Goal: Information Seeking & Learning: Find specific fact

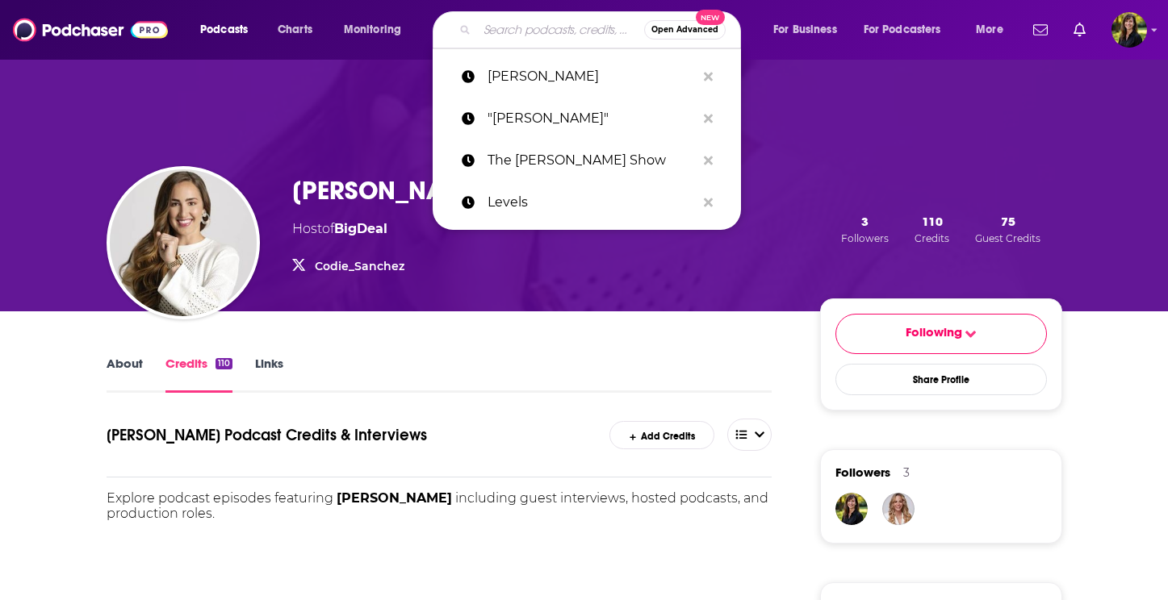
click at [514, 33] on input "Search podcasts, credits, & more..." at bounding box center [560, 30] width 167 height 26
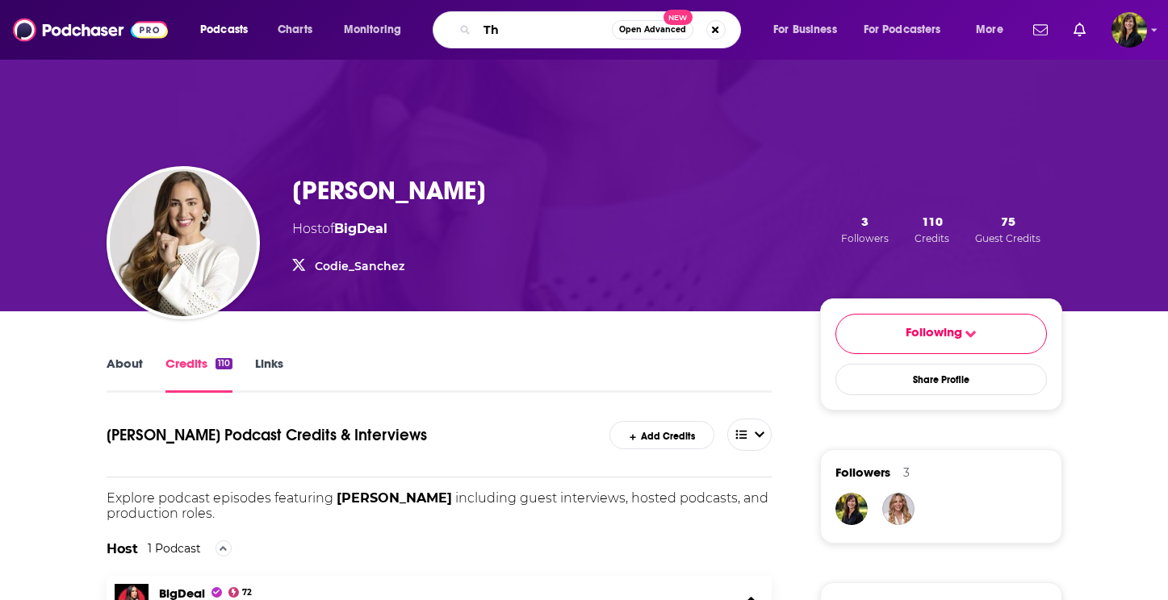
type input "T"
type input "Huberman Lab episode 163"
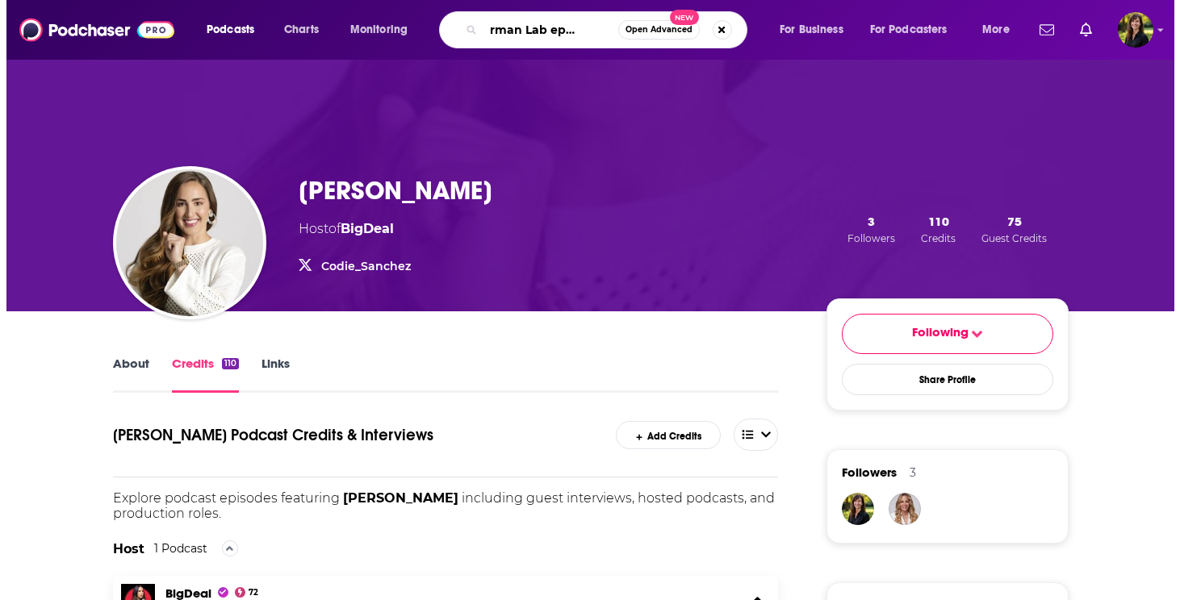
scroll to position [0, 40]
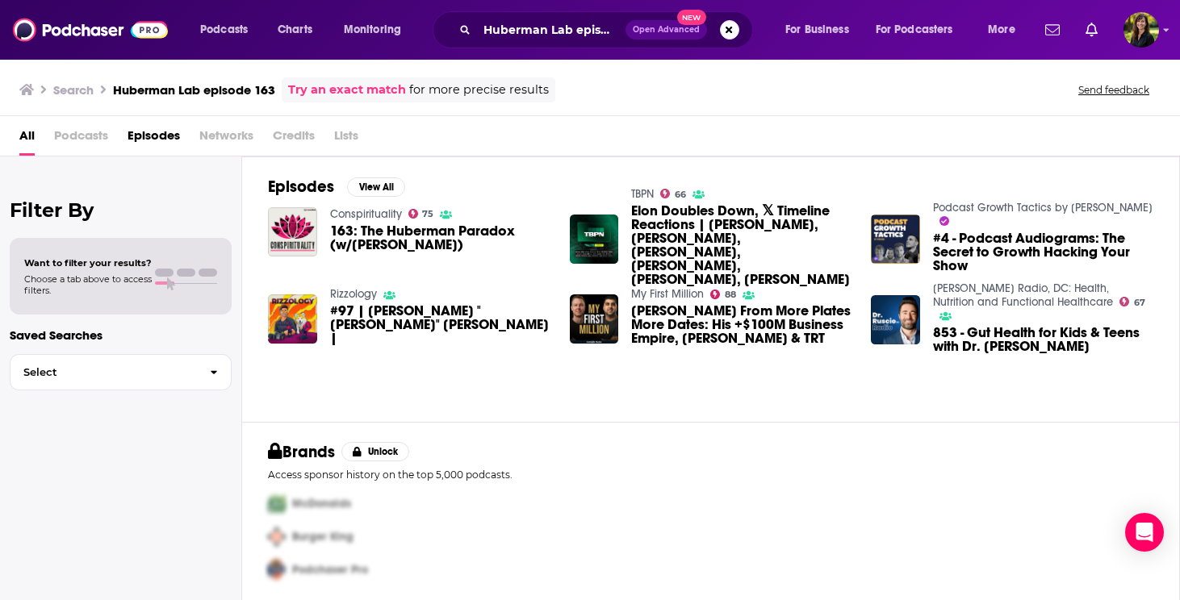
click at [389, 87] on link "Try an exact match" at bounding box center [347, 90] width 118 height 19
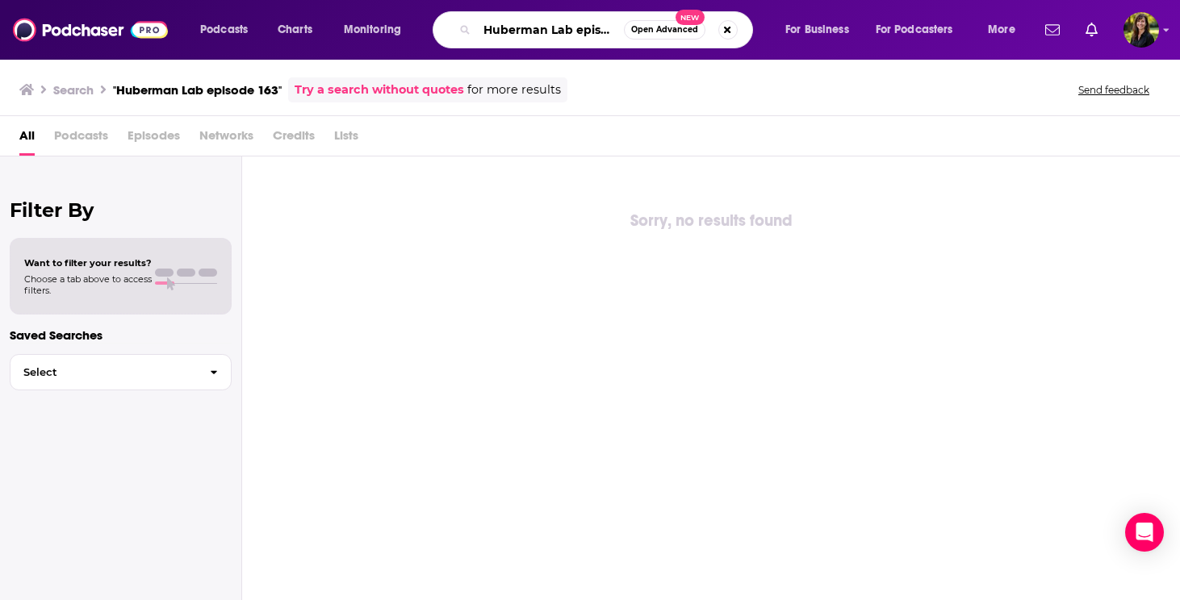
click at [576, 34] on input "Huberman Lab episode 163" at bounding box center [550, 30] width 147 height 26
click at [421, 85] on link "Try a search without quotes" at bounding box center [379, 90] width 169 height 19
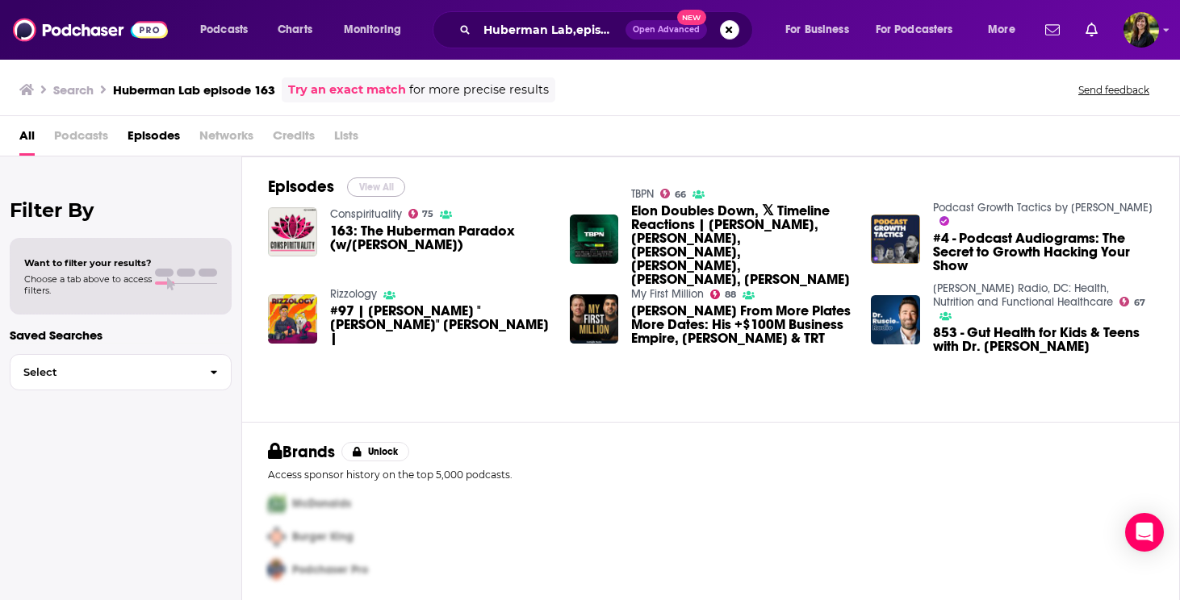
click at [379, 183] on button "View All" at bounding box center [376, 187] width 58 height 19
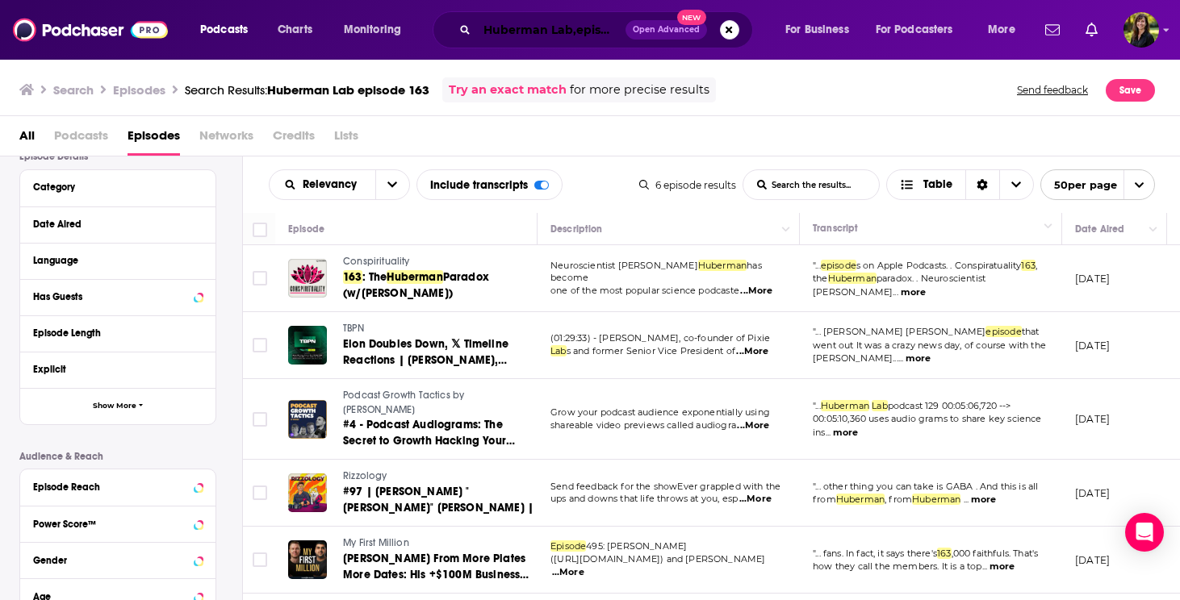
click at [575, 27] on input "Huberman Lab,episode 163" at bounding box center [551, 30] width 149 height 26
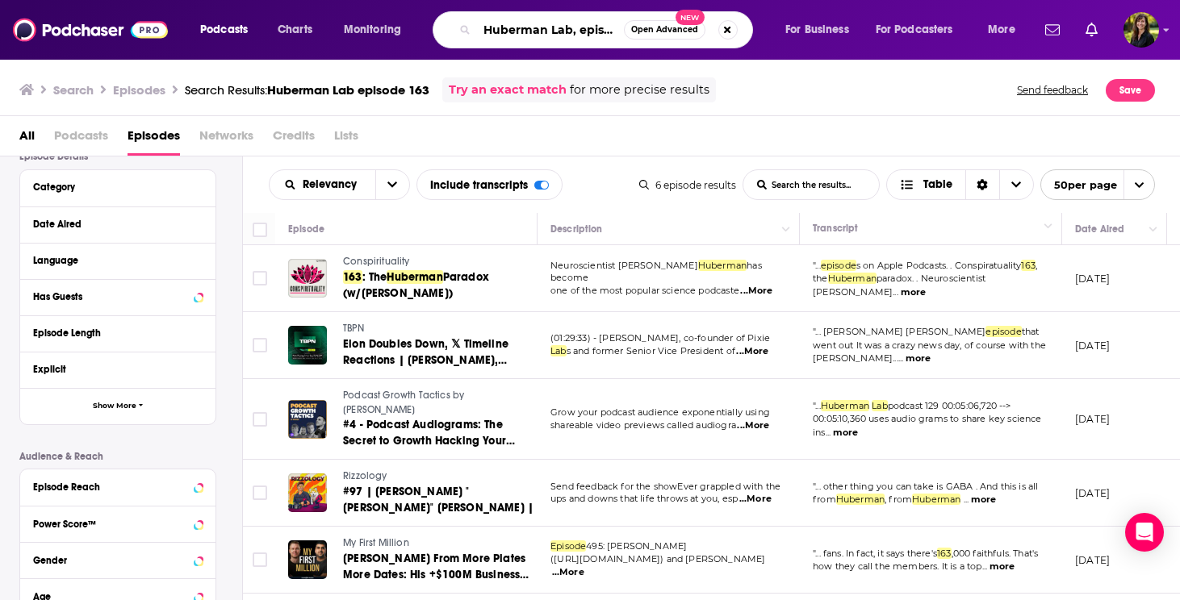
scroll to position [0, 30]
drag, startPoint x: 575, startPoint y: 30, endPoint x: 653, endPoint y: 45, distance: 79.8
click at [624, 43] on input "Huberman Lab, episode 163" at bounding box center [550, 30] width 147 height 26
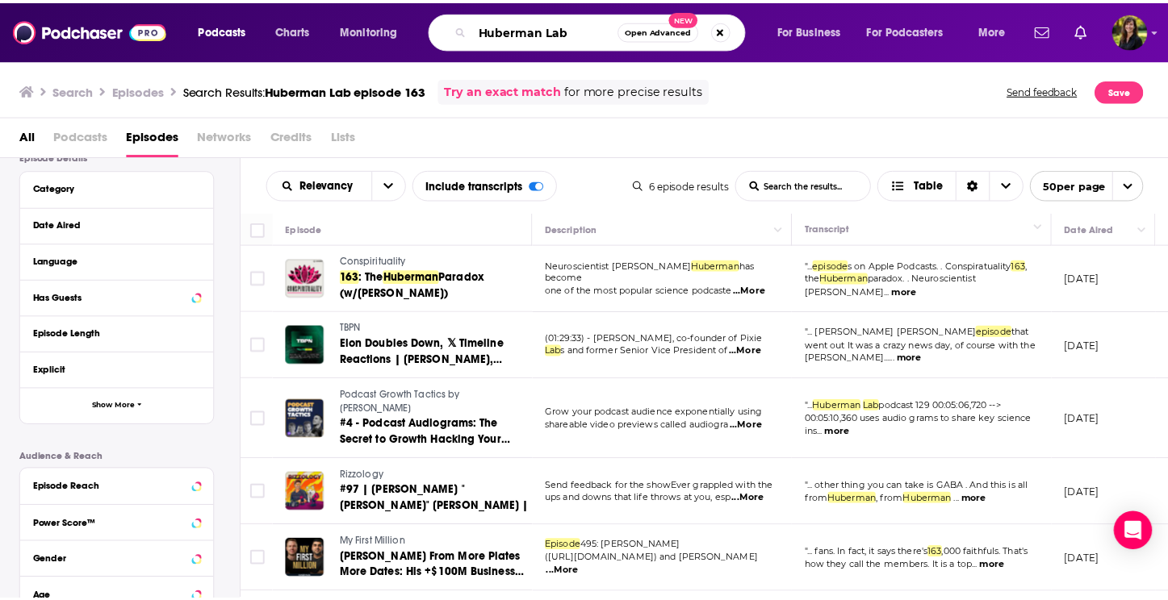
scroll to position [0, 0]
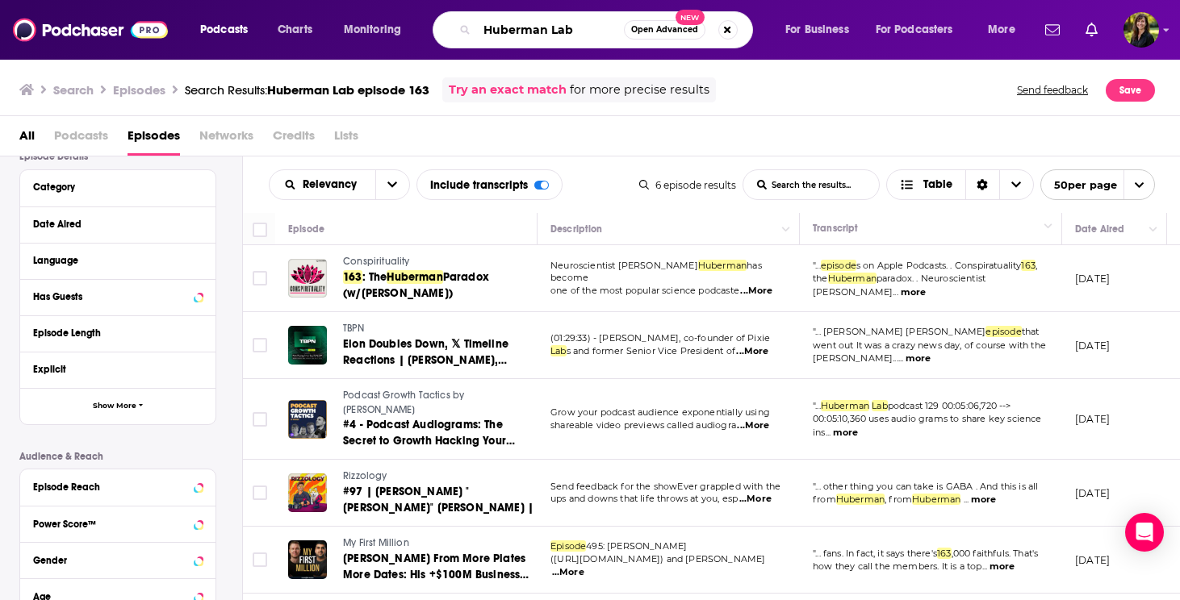
type input "Huberman Lab"
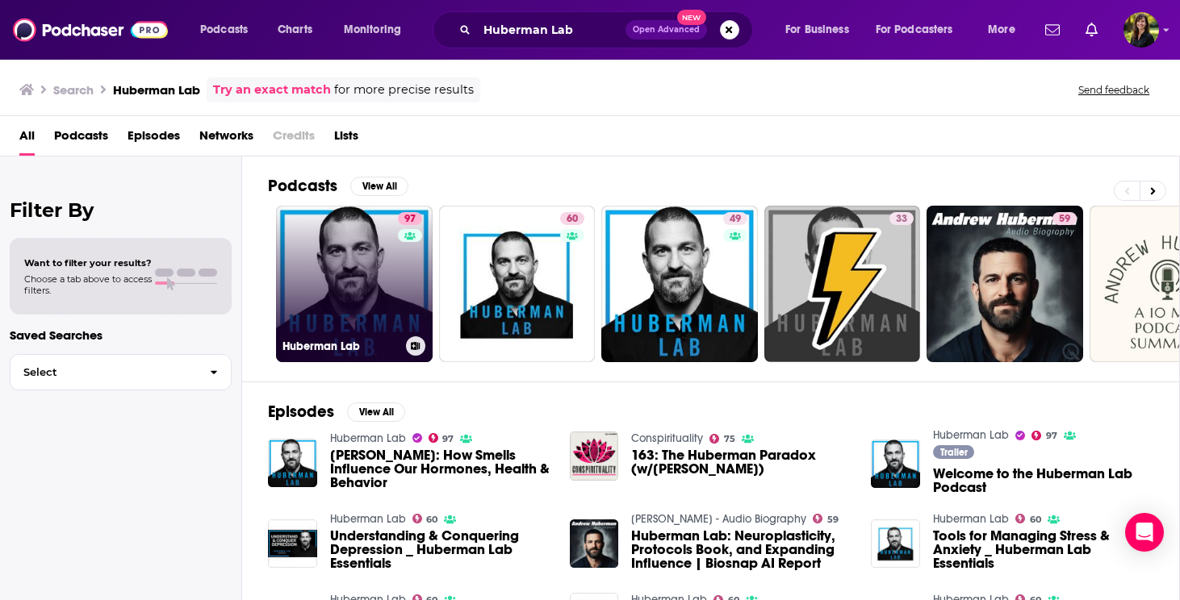
click at [342, 266] on link "97 Huberman Lab" at bounding box center [354, 284] width 157 height 157
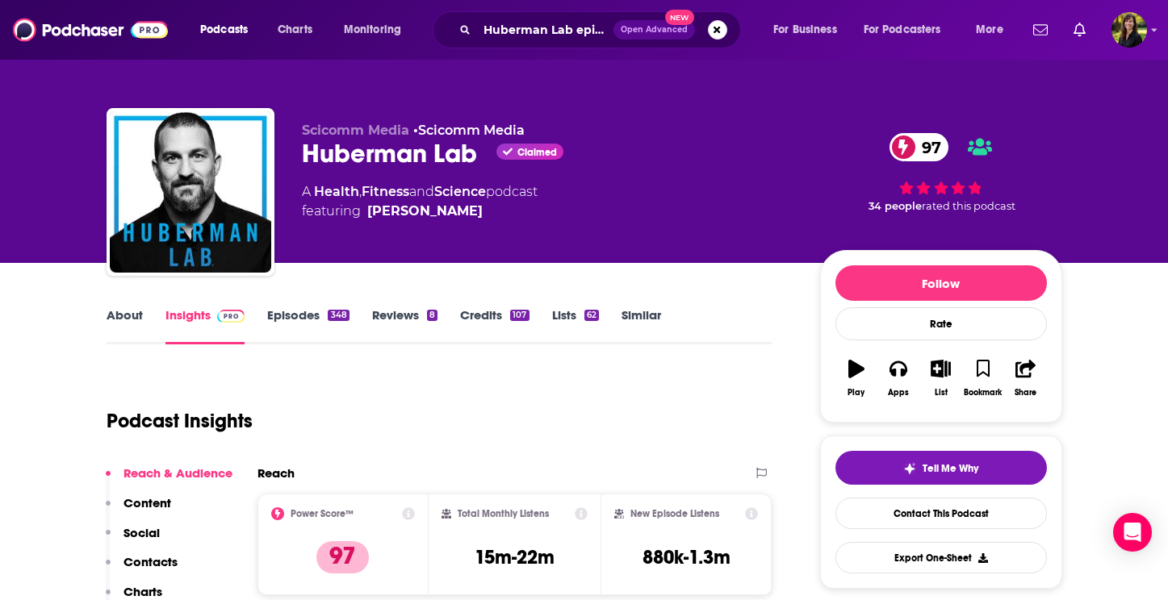
click at [290, 319] on link "Episodes 348" at bounding box center [308, 326] width 82 height 37
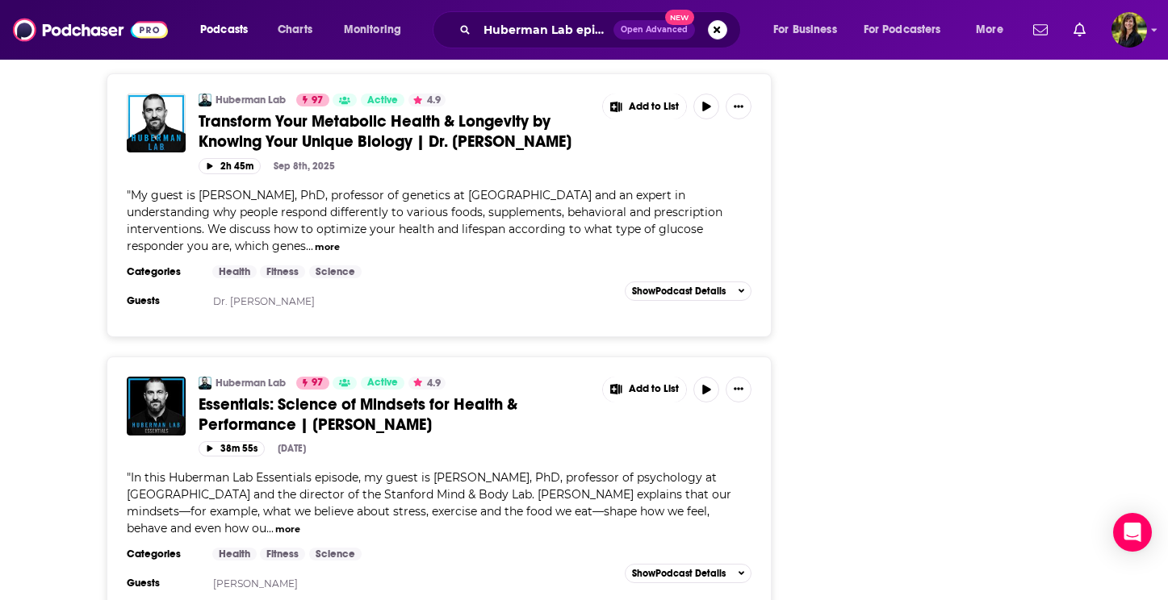
scroll to position [2764, 0]
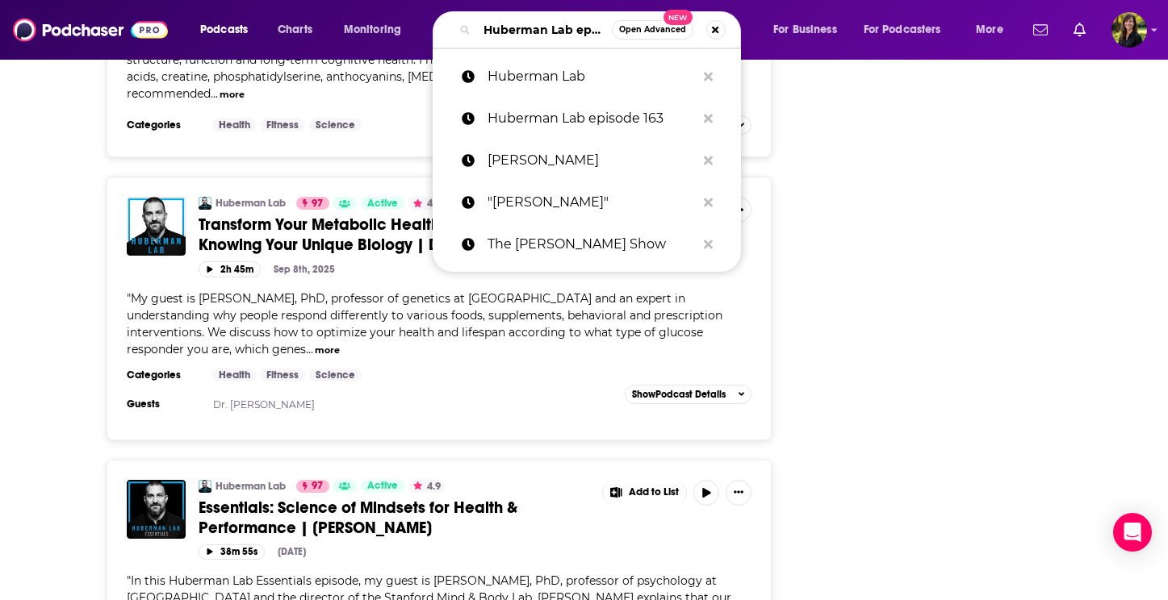
click at [575, 29] on input "Huberman Lab episode 163" at bounding box center [544, 30] width 135 height 26
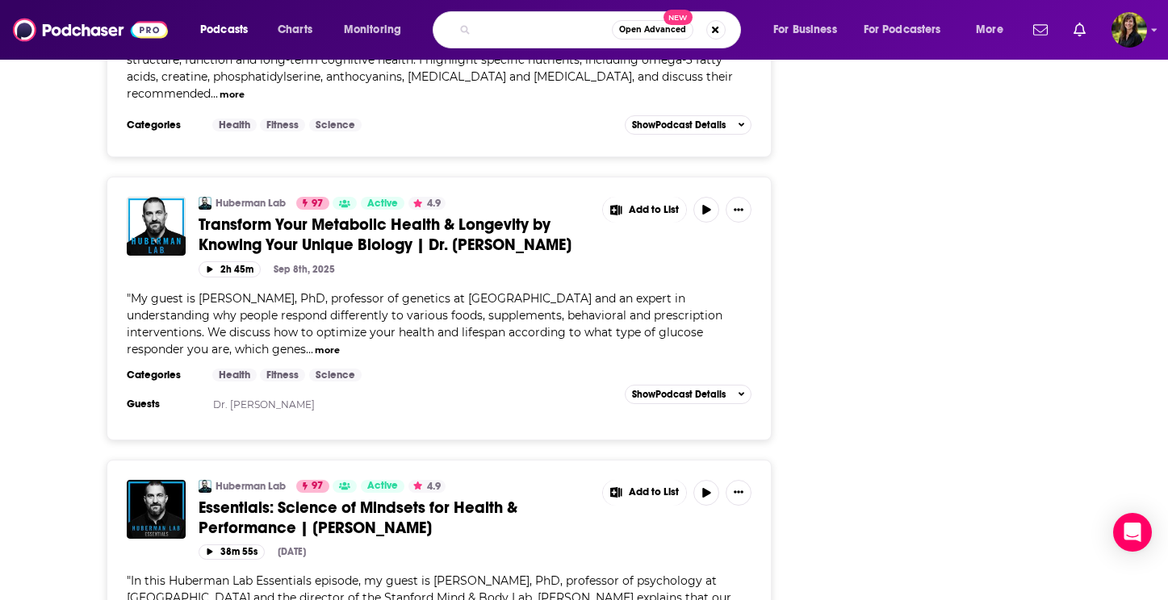
scroll to position [0, 224]
type input "Huberman Lab, [DATE], episode 163, How to Improve Oral Healthepisode 163"
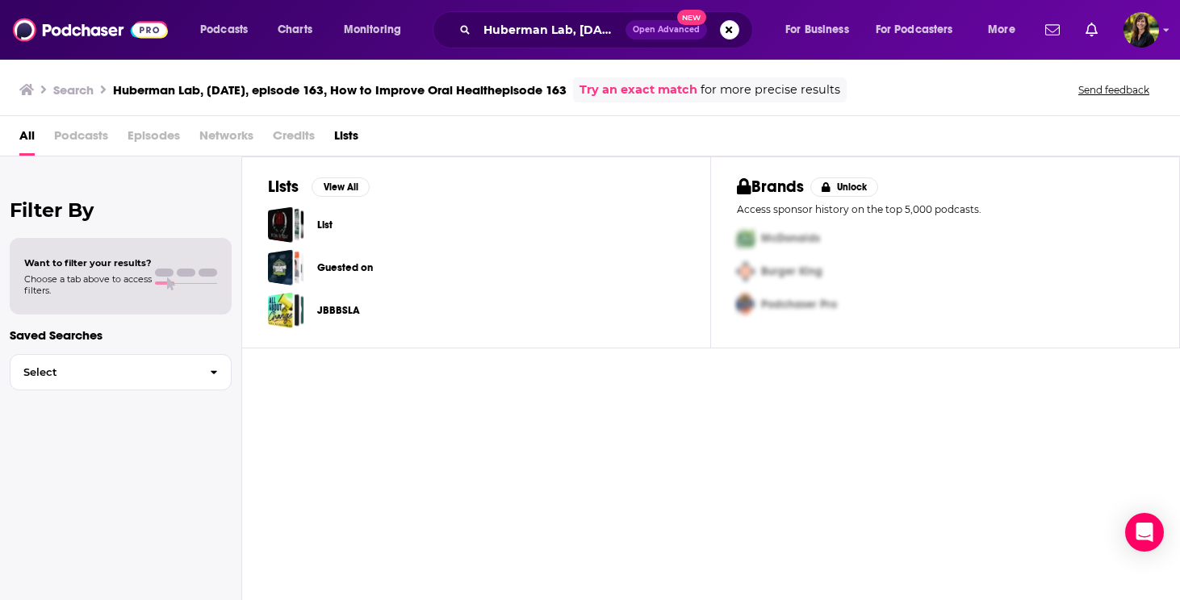
click at [148, 138] on span "Episodes" at bounding box center [154, 139] width 52 height 33
click at [646, 31] on span "Open Advanced" at bounding box center [666, 30] width 67 height 8
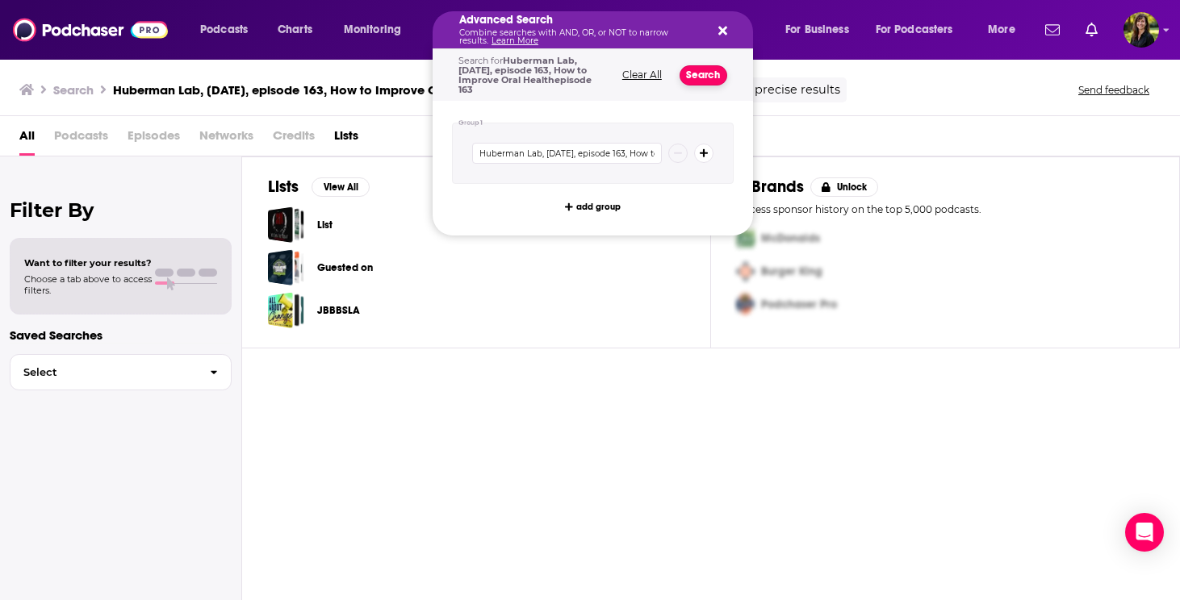
click at [693, 72] on button "Search" at bounding box center [704, 75] width 48 height 20
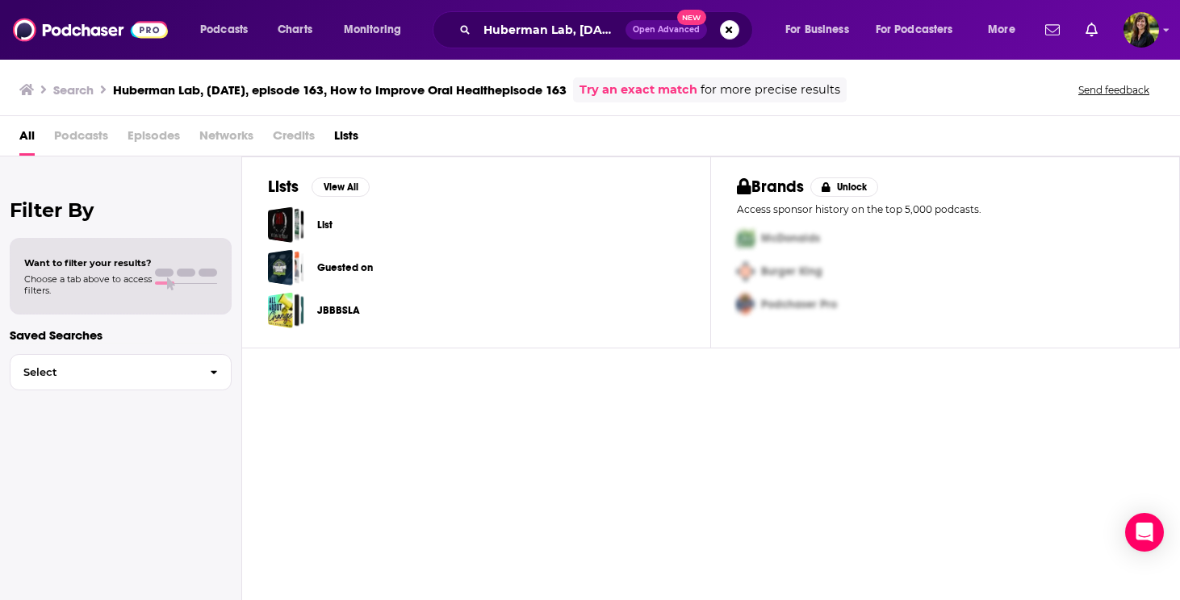
click at [680, 31] on span "Open Advanced" at bounding box center [666, 30] width 67 height 8
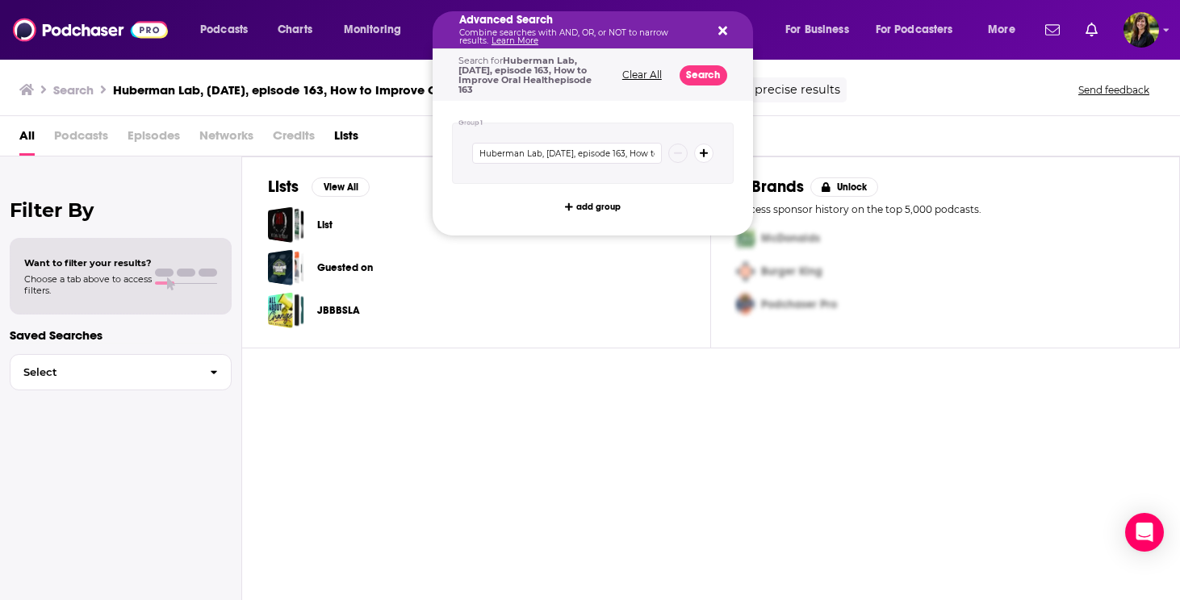
click at [626, 69] on button "Clear All" at bounding box center [641, 74] width 49 height 11
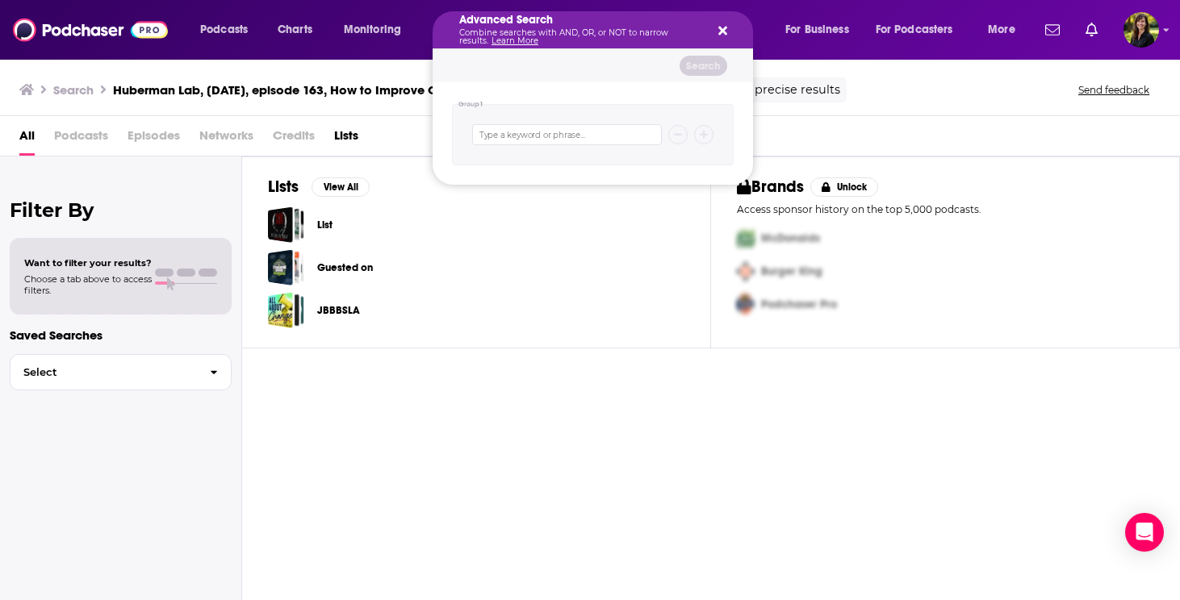
click at [594, 29] on p "Combine searches with AND, OR, or NOT to narrow results. Learn More" at bounding box center [579, 37] width 241 height 16
click at [724, 36] on icon "Search podcasts, credits, & more..." at bounding box center [722, 30] width 9 height 13
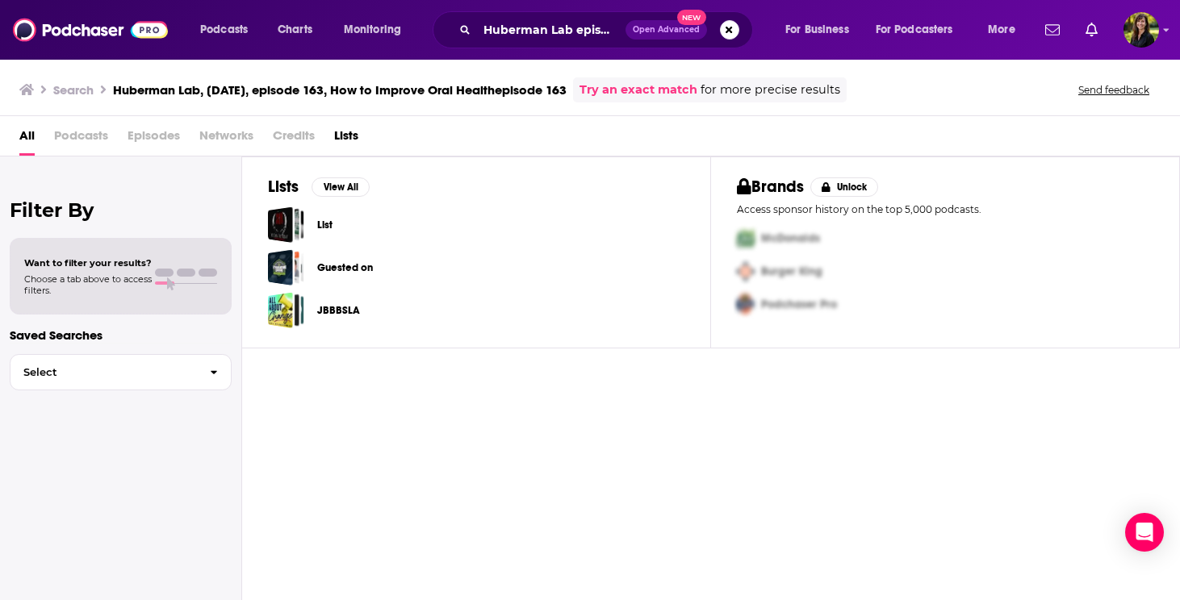
click at [646, 34] on span "Open Advanced" at bounding box center [666, 30] width 67 height 8
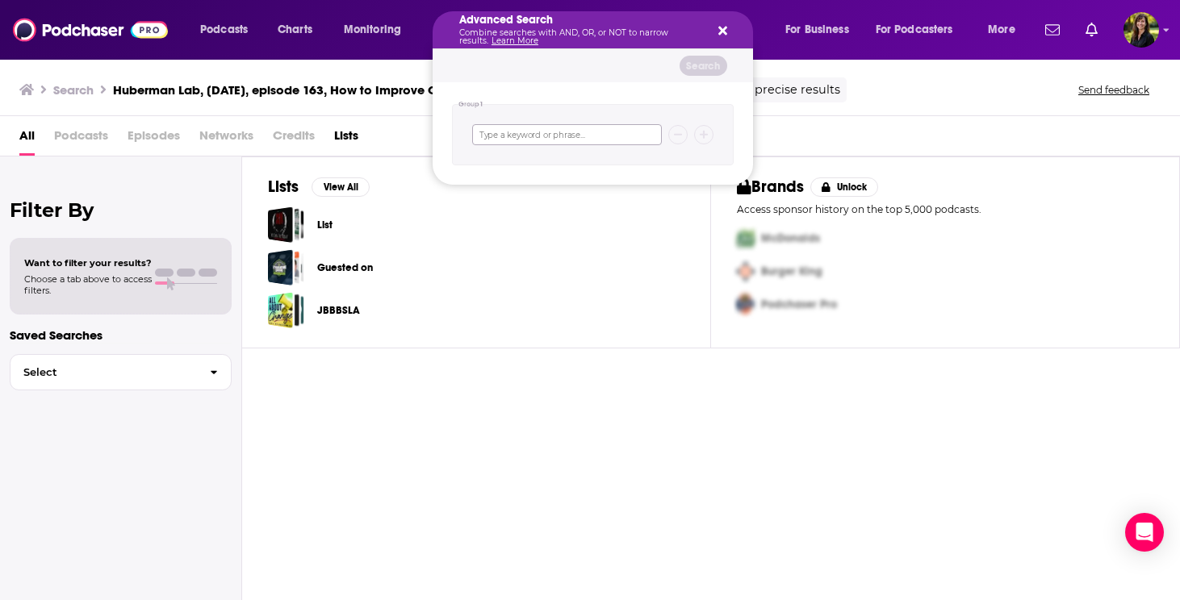
click at [525, 134] on input "Search podcasts, credits, & more..." at bounding box center [567, 134] width 190 height 21
type input "Huberman Lab"
click at [716, 136] on div "Huberman Lab" at bounding box center [593, 134] width 282 height 61
click at [706, 133] on icon "Search podcasts, credits, & more..." at bounding box center [704, 135] width 9 height 10
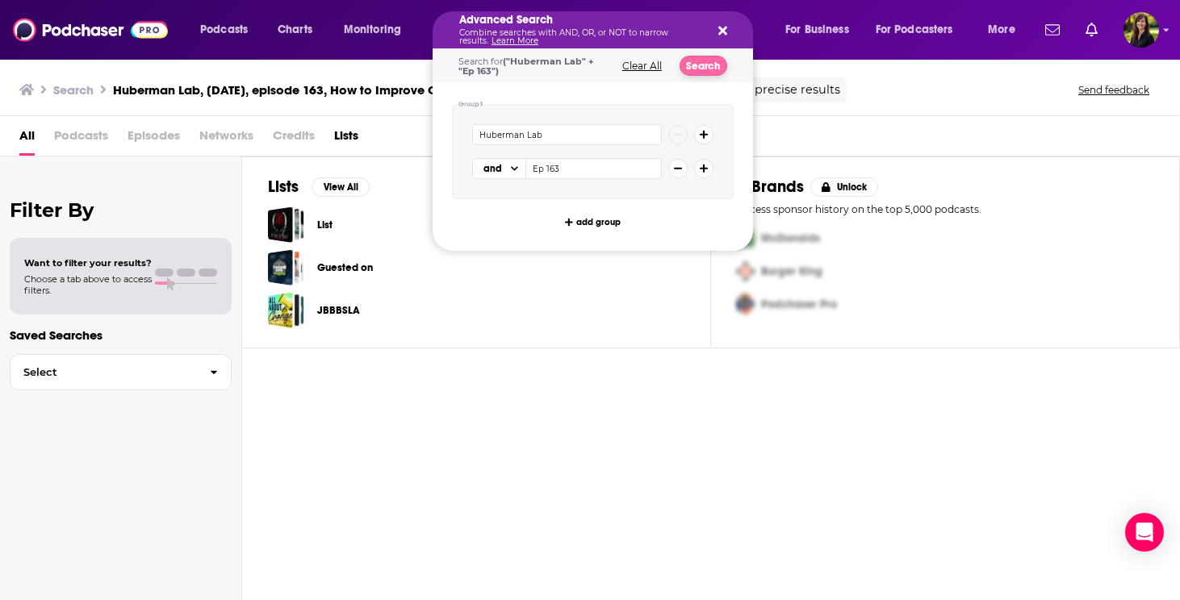
type input "Ep 163"
click at [704, 63] on button "Search" at bounding box center [704, 66] width 48 height 20
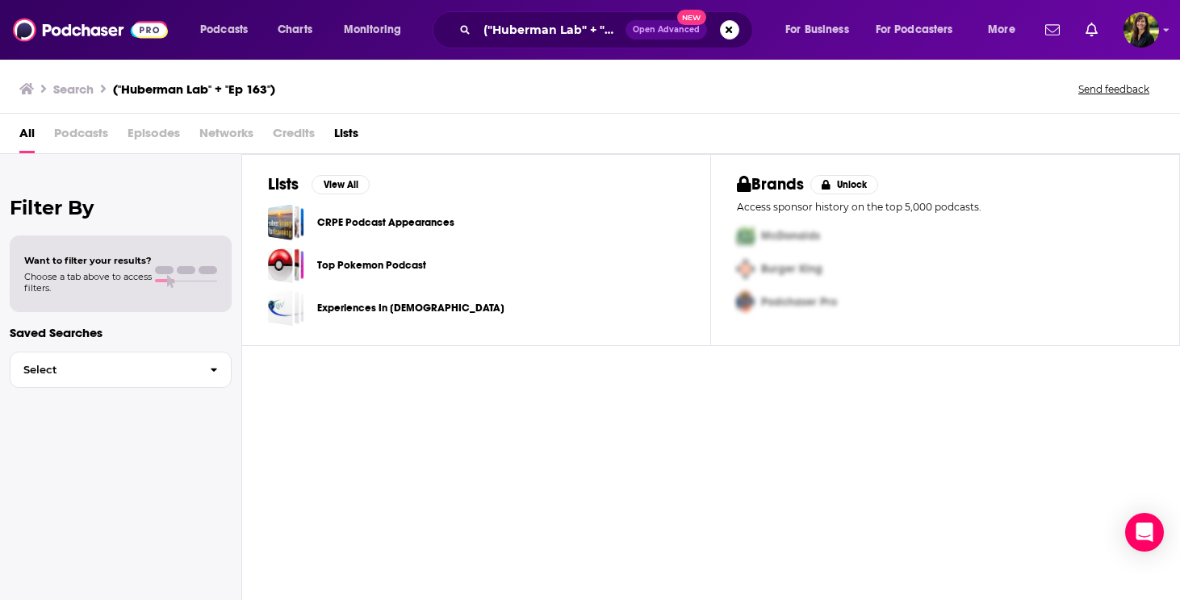
click at [19, 128] on div "All Podcasts Episodes Networks Credits Lists" at bounding box center [590, 134] width 1180 height 40
click at [657, 36] on button "Open Advanced New" at bounding box center [667, 29] width 82 height 19
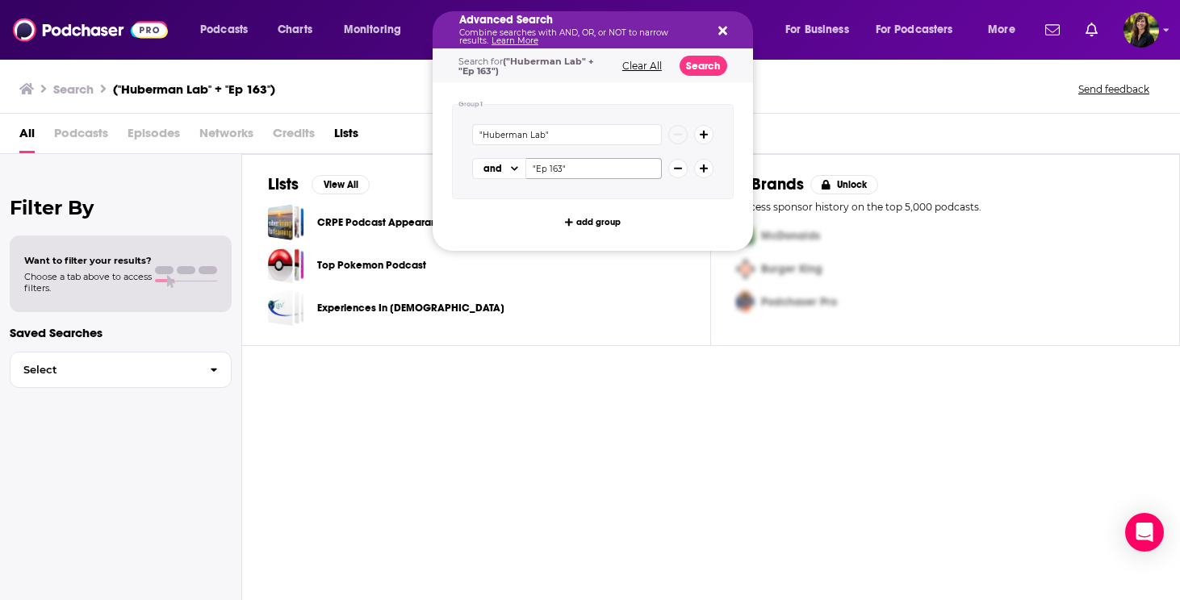
click at [546, 168] on input ""Ep 163"" at bounding box center [594, 168] width 136 height 21
type input ""Episode 163""
click at [709, 67] on button "Search" at bounding box center [704, 66] width 48 height 20
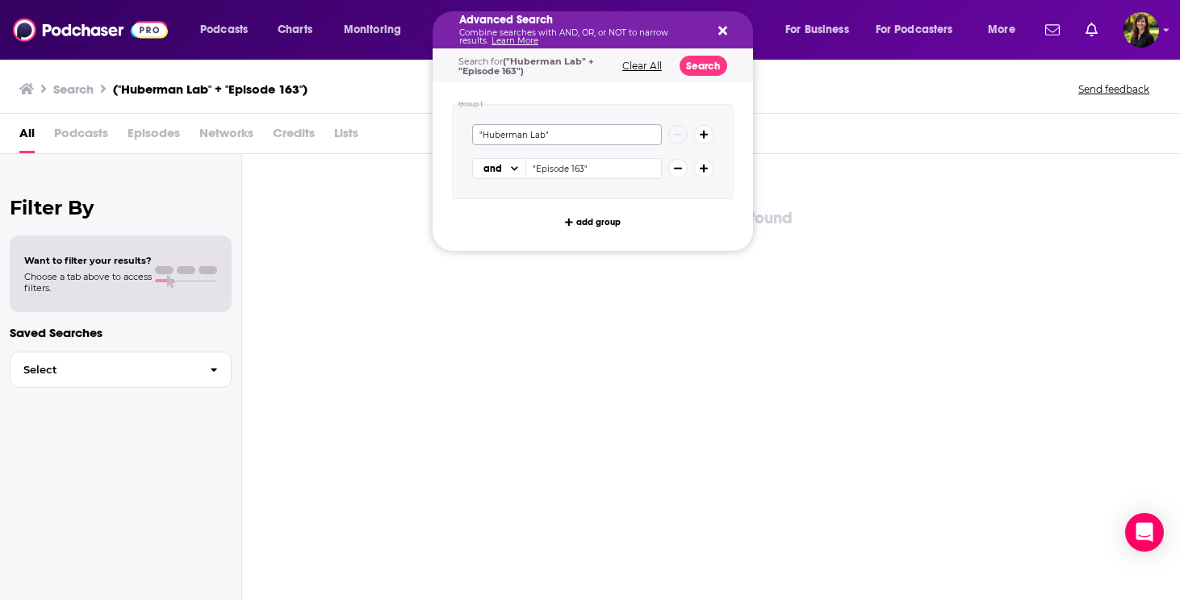
click at [543, 127] on input ""Huberman Lab"" at bounding box center [567, 134] width 190 height 21
drag, startPoint x: 629, startPoint y: 144, endPoint x: 624, endPoint y: 128, distance: 16.9
click at [628, 140] on input ""Huberman Lab"" at bounding box center [567, 134] width 190 height 21
type input "Huberman"
click at [633, 171] on input ""Episode 163"" at bounding box center [594, 168] width 136 height 21
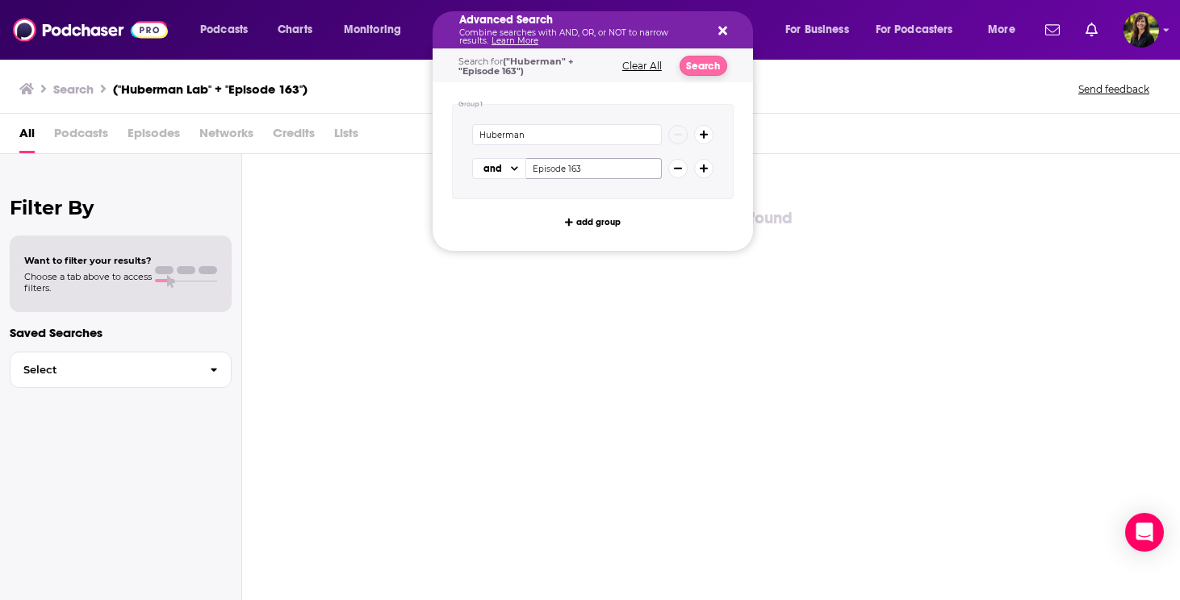
type input "Episode 163"
click at [696, 65] on button "Search" at bounding box center [704, 66] width 48 height 20
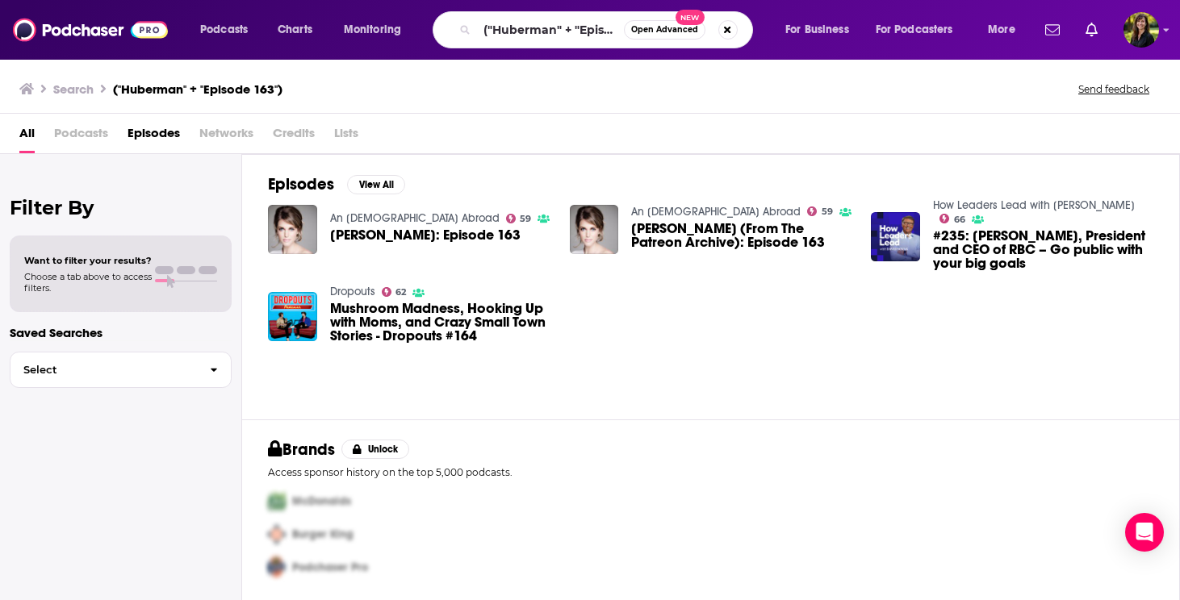
click at [665, 30] on span "Open Advanced" at bounding box center [664, 30] width 67 height 8
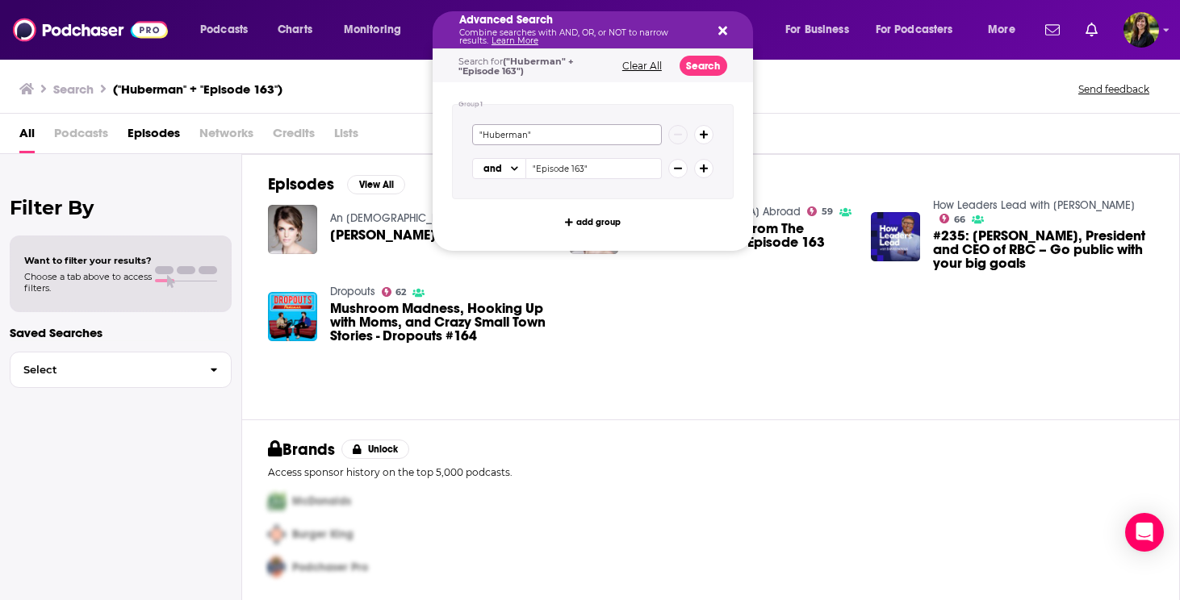
click at [553, 133] on input ""Huberman"" at bounding box center [567, 134] width 190 height 21
type input ""Huberman Lab""
click at [705, 68] on button "Search" at bounding box center [704, 66] width 48 height 20
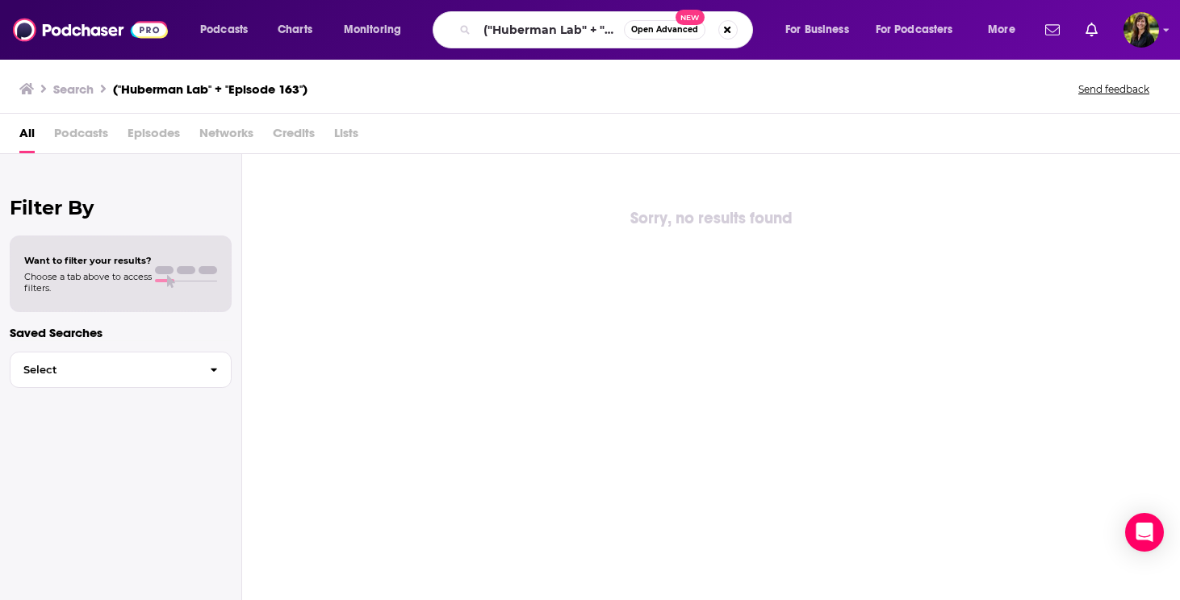
click at [646, 28] on span "Open Advanced" at bounding box center [664, 30] width 67 height 8
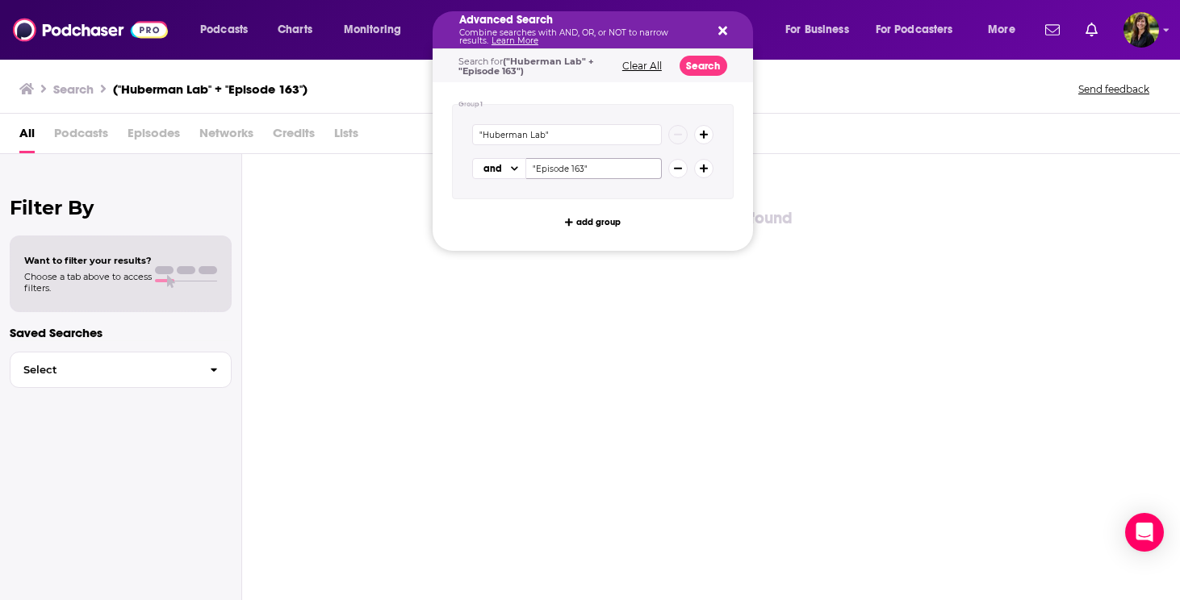
drag, startPoint x: 623, startPoint y: 171, endPoint x: 423, endPoint y: 169, distance: 200.2
click at [526, 169] on input ""Episode 163"" at bounding box center [594, 168] width 136 height 21
type input "How to Improve Oral Health"
click at [698, 60] on button "Search" at bounding box center [704, 66] width 48 height 20
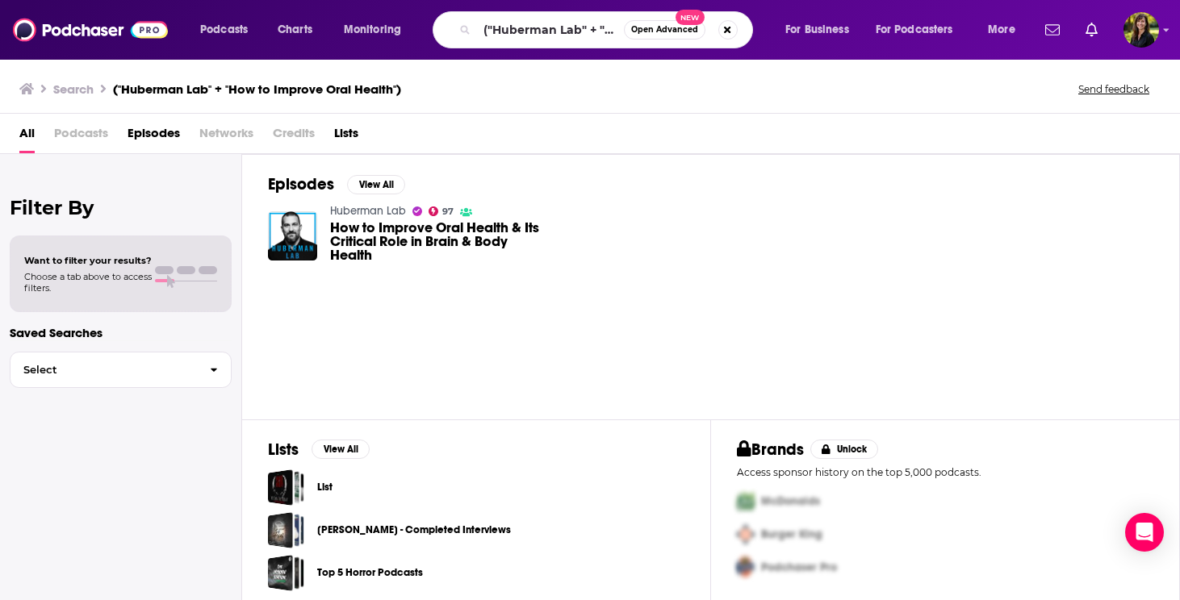
click at [448, 230] on span "How to Improve Oral Health & Its Critical Role in Brain & Body Health" at bounding box center [440, 241] width 220 height 41
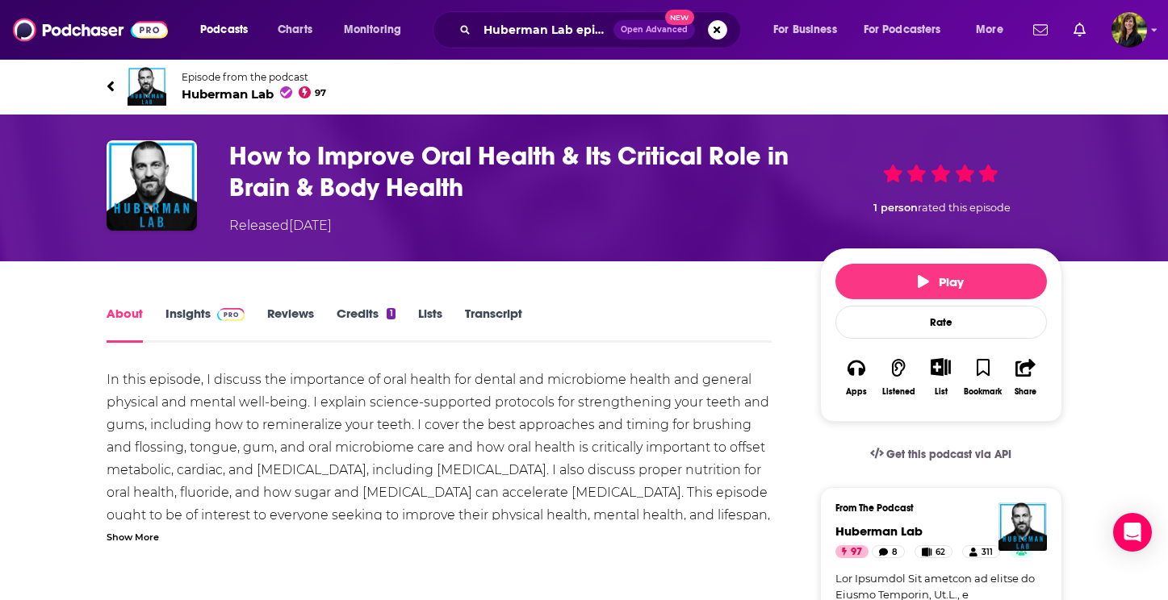
click at [471, 317] on link "Transcript" at bounding box center [493, 324] width 57 height 37
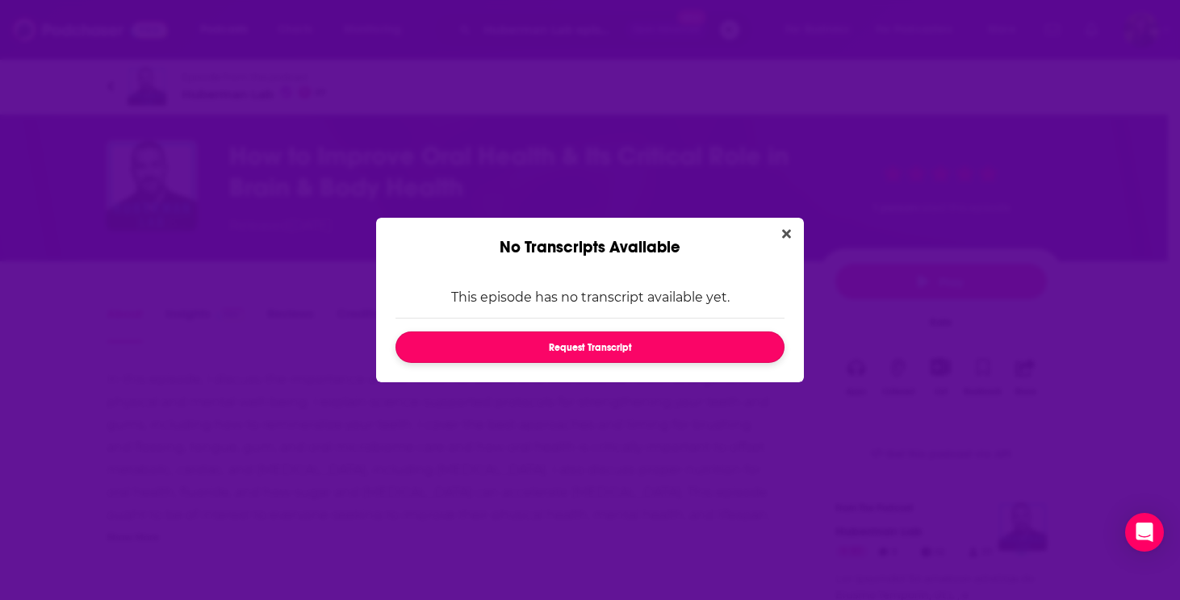
click at [497, 354] on button "Request Transcript" at bounding box center [589, 347] width 389 height 31
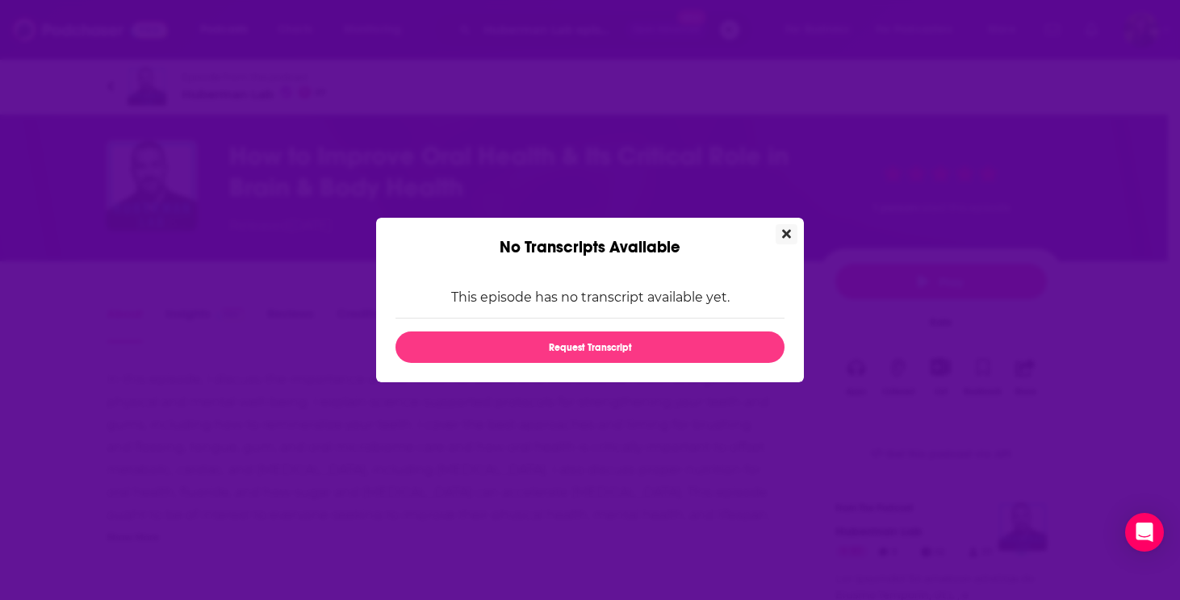
click at [784, 228] on icon "Close" at bounding box center [786, 234] width 9 height 13
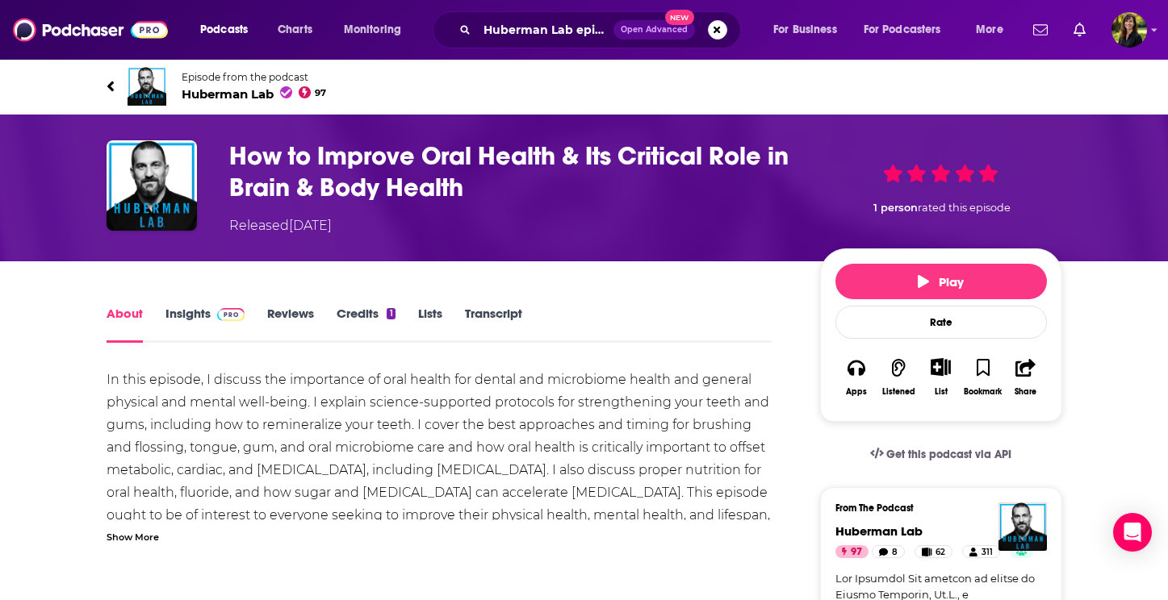
scroll to position [77, 0]
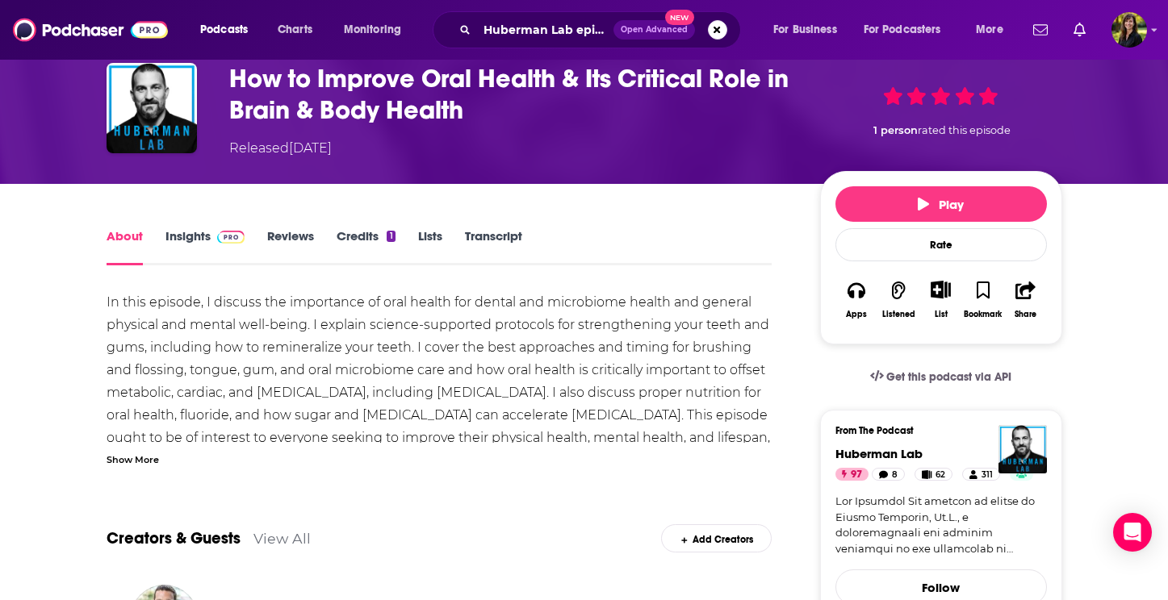
click at [125, 458] on div "Show More" at bounding box center [133, 458] width 52 height 15
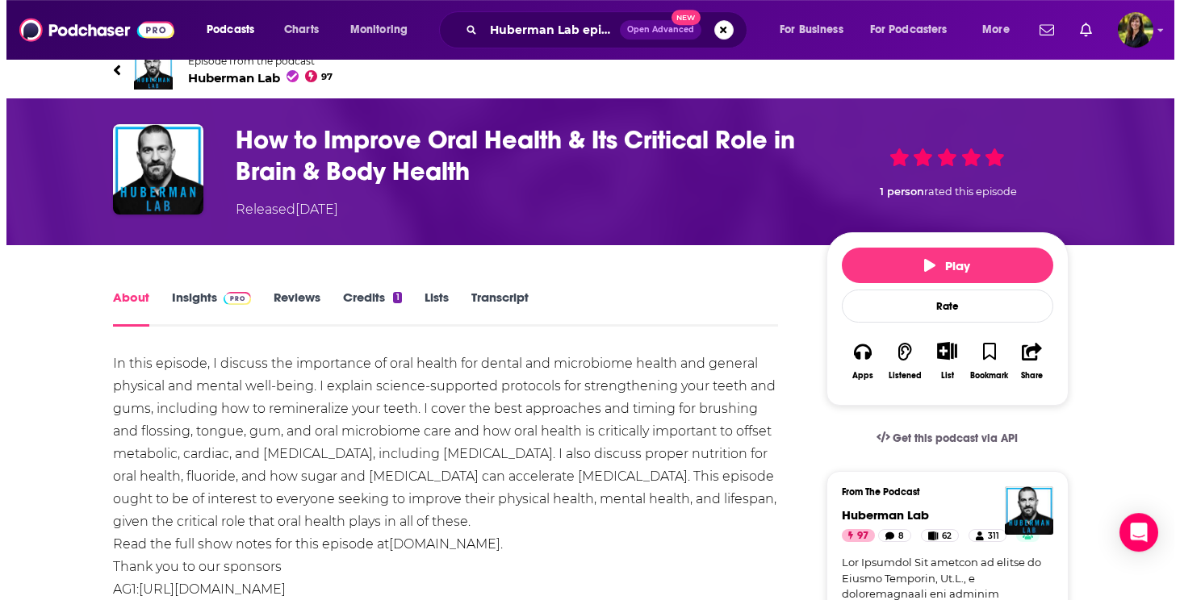
scroll to position [0, 0]
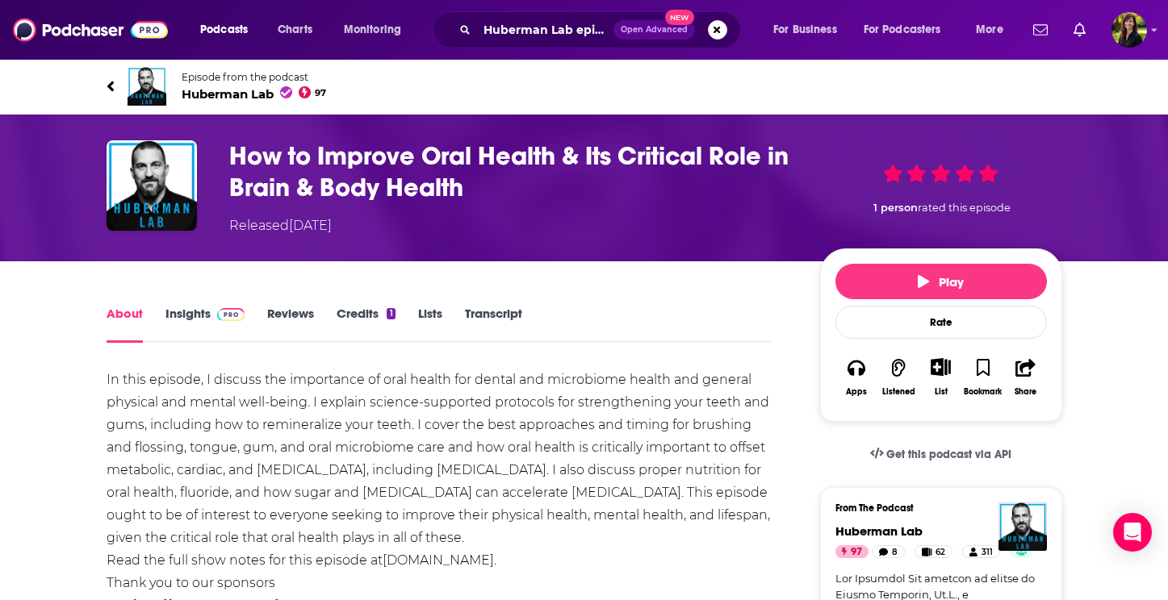
click at [428, 315] on link "Lists" at bounding box center [430, 324] width 24 height 37
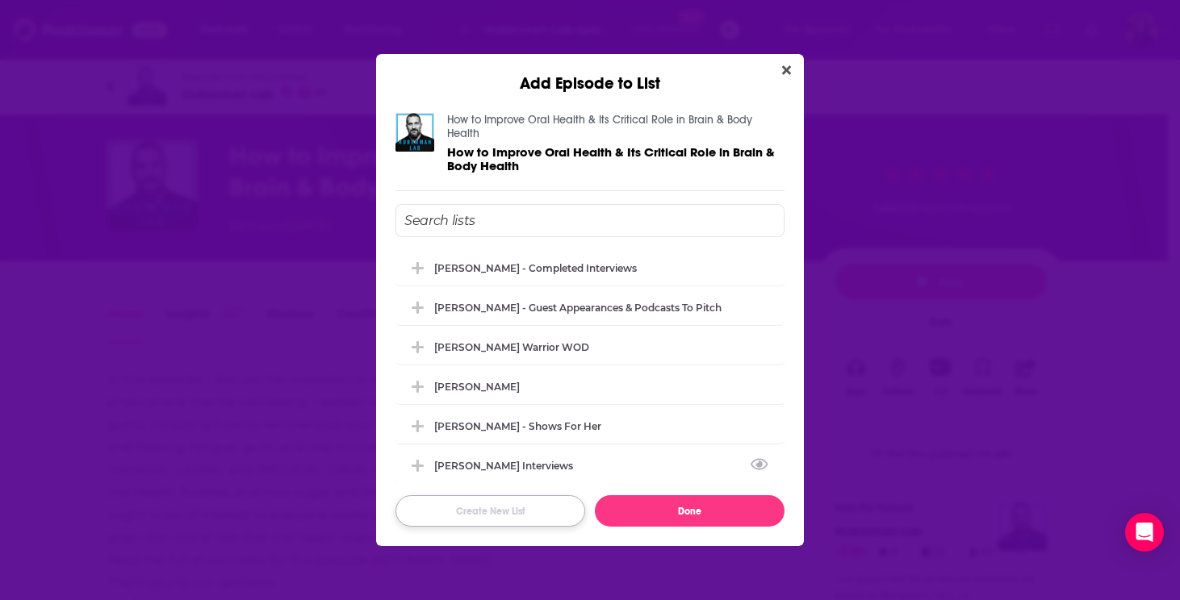
click at [468, 504] on button "Create New List" at bounding box center [490, 511] width 190 height 31
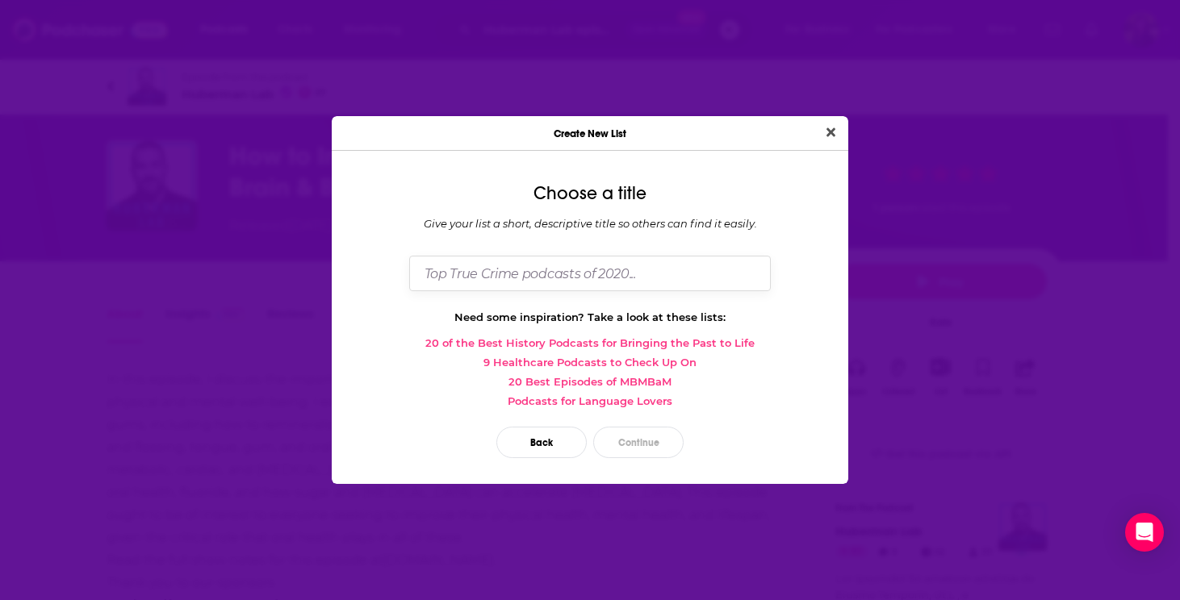
click at [535, 279] on input "Dialog" at bounding box center [590, 273] width 362 height 35
type input "Brain Health Related Topics"
click at [623, 434] on button "Continue" at bounding box center [638, 442] width 90 height 31
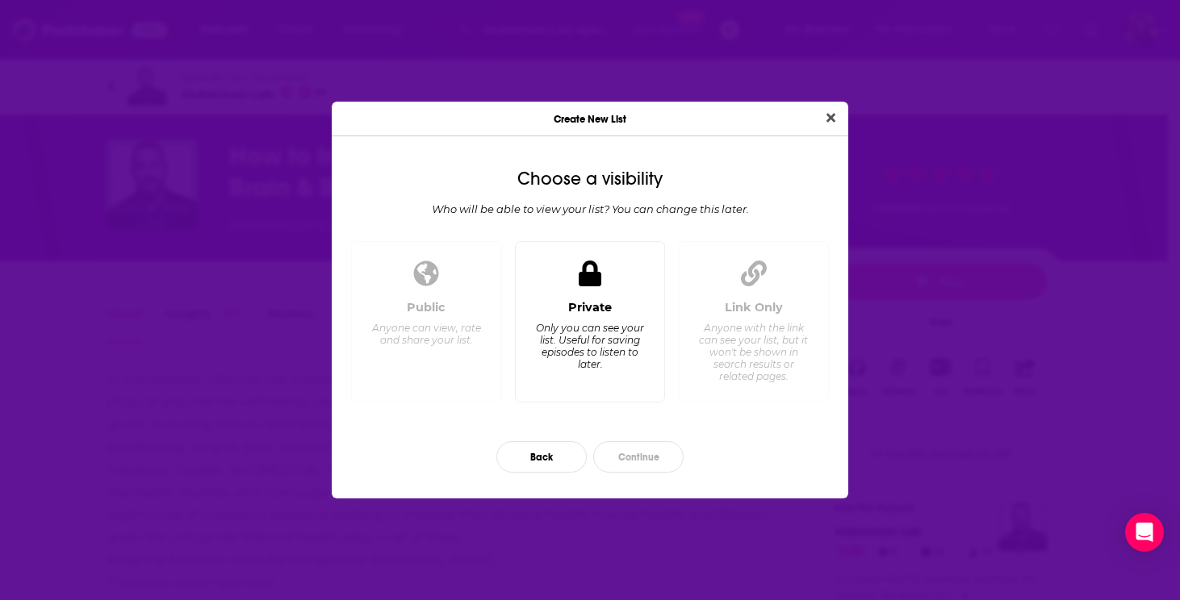
click at [519, 278] on div "Private Only you can see your list. Useful for saving episodes to listen to lat…" at bounding box center [590, 322] width 151 height 162
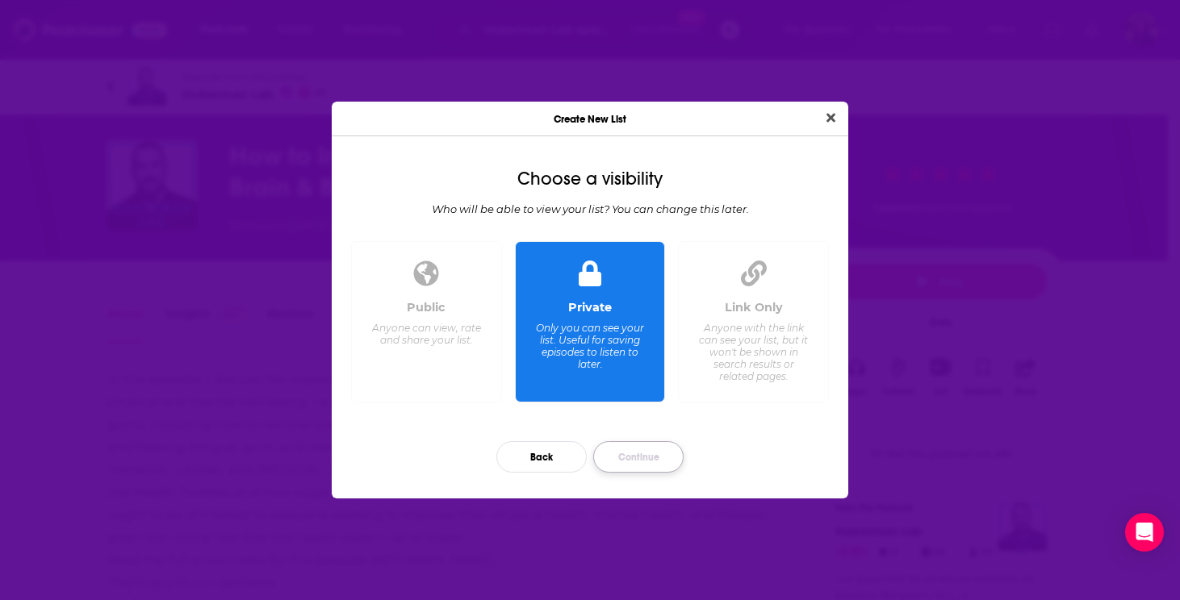
click at [644, 458] on button "Continue" at bounding box center [638, 456] width 90 height 31
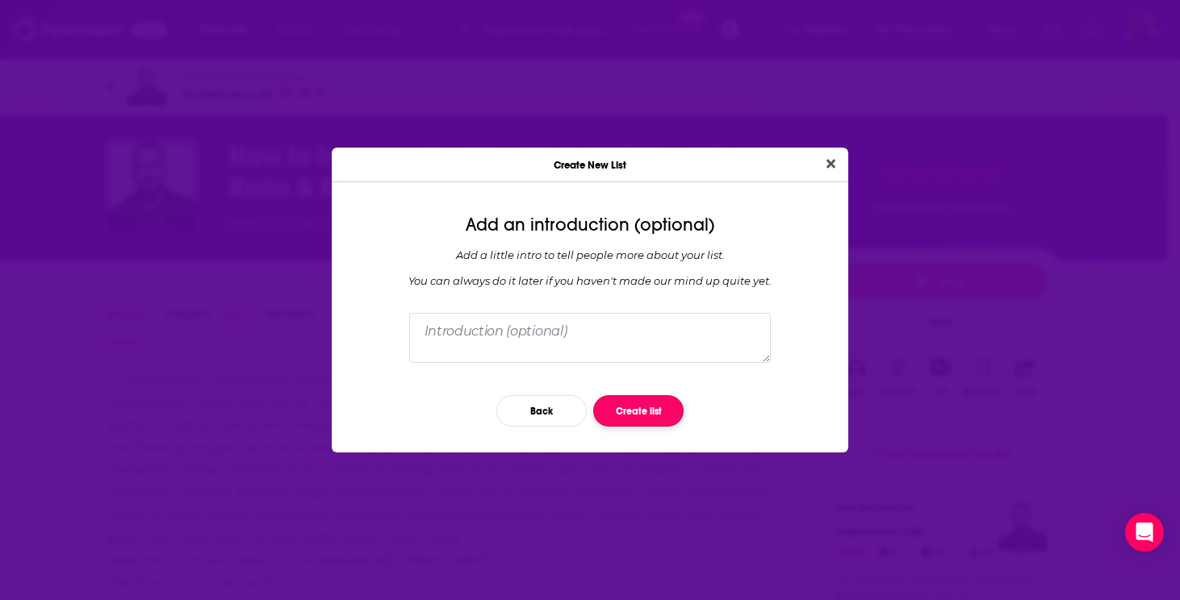
click at [634, 413] on button "Create list" at bounding box center [638, 410] width 90 height 31
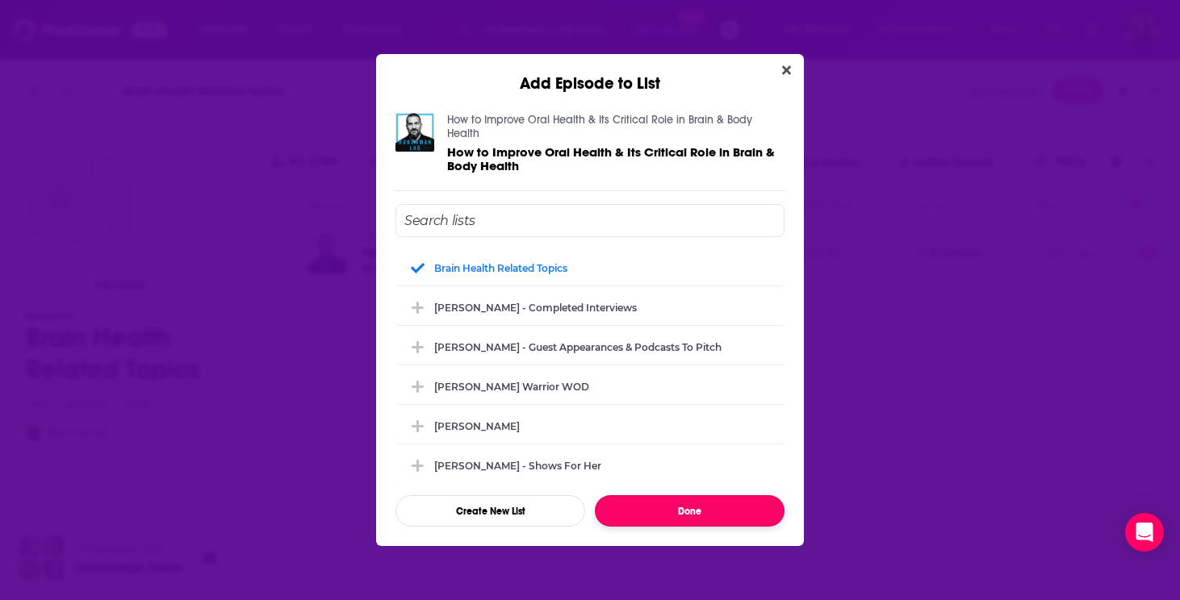
click at [634, 502] on button "Done" at bounding box center [690, 511] width 190 height 31
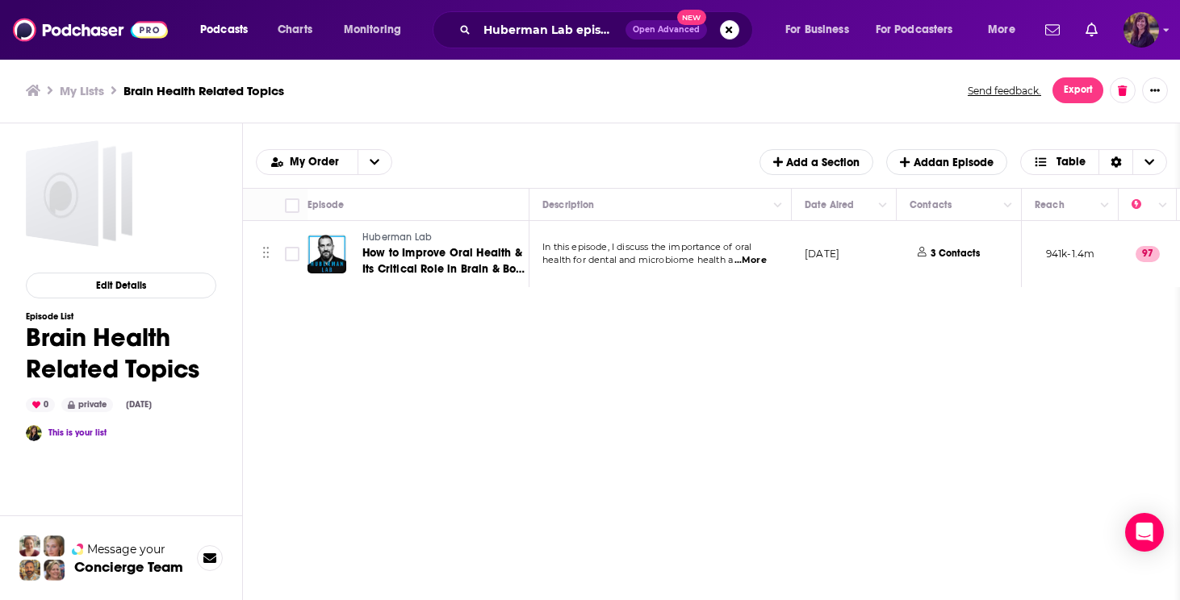
click at [1140, 27] on img "Logged in as HowellMedia" at bounding box center [1141, 30] width 36 height 36
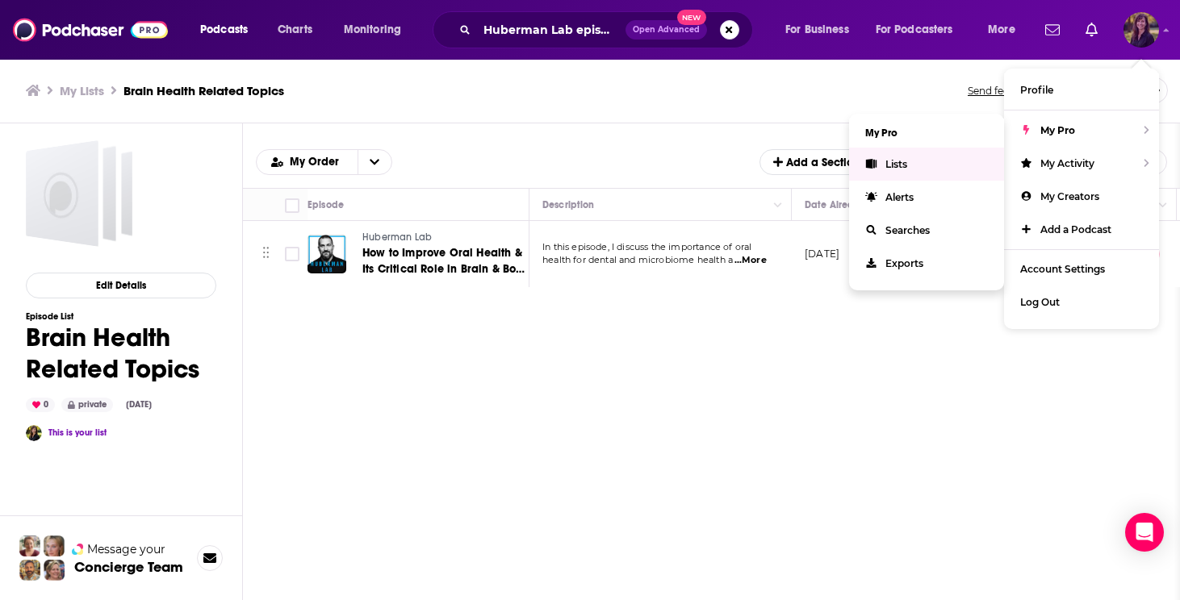
click at [902, 161] on span "Lists" at bounding box center [896, 164] width 22 height 12
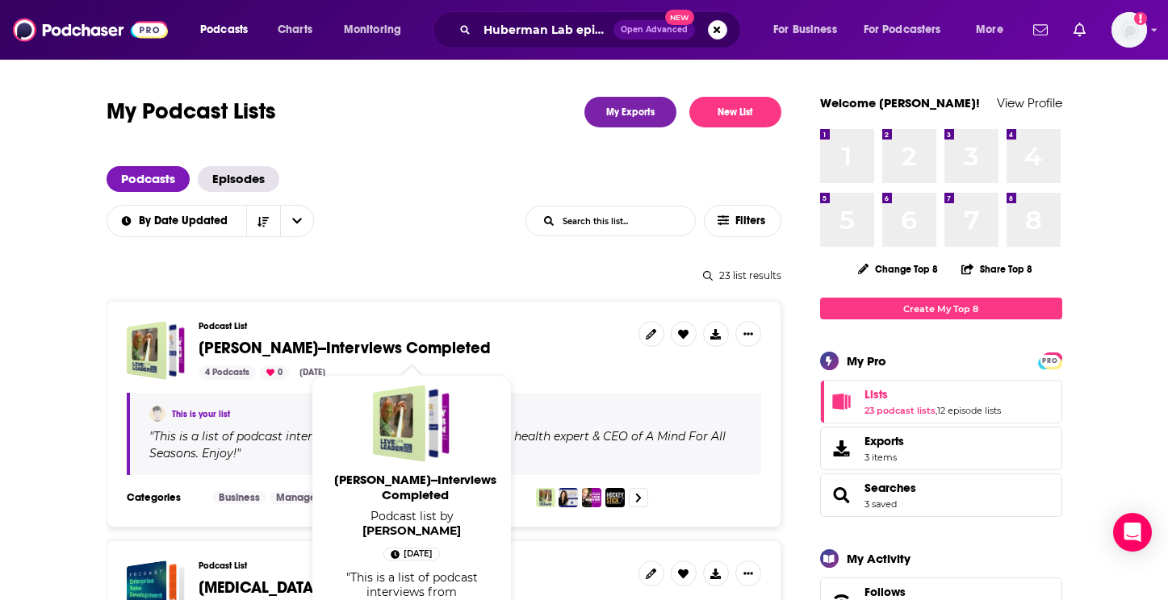
click at [432, 346] on span "[PERSON_NAME]--Interviews Completed" at bounding box center [345, 348] width 292 height 20
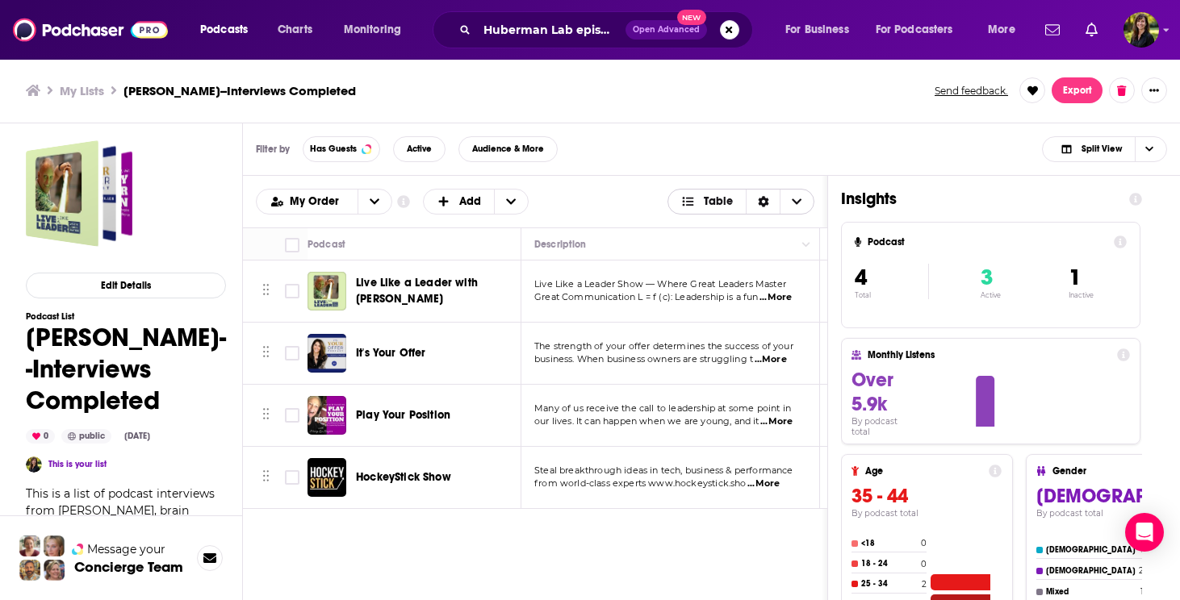
click at [716, 206] on span "Table" at bounding box center [718, 201] width 29 height 11
click at [719, 265] on div "Table" at bounding box center [741, 255] width 148 height 27
click at [1149, 147] on icon "Choose View" at bounding box center [1149, 148] width 8 height 9
click at [1101, 201] on span "Podcast Only" at bounding box center [1114, 203] width 80 height 9
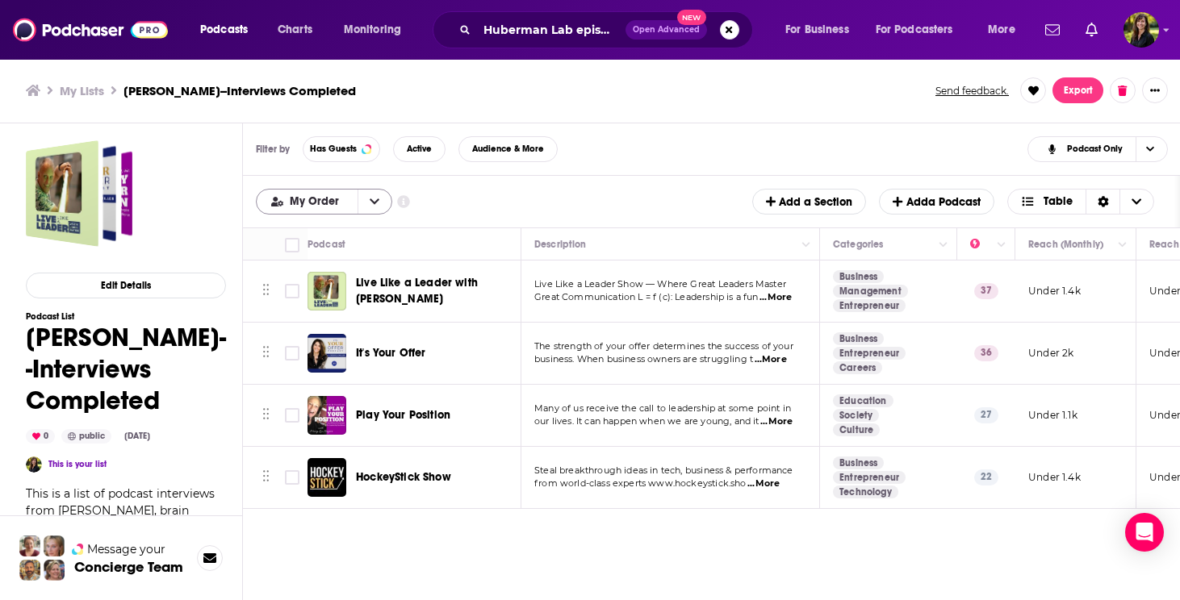
click at [380, 210] on button "open menu" at bounding box center [375, 202] width 34 height 24
click at [381, 207] on button "close menu" at bounding box center [375, 202] width 34 height 24
click at [381, 207] on button "open menu" at bounding box center [375, 202] width 34 height 24
click at [328, 286] on span "Power Score" at bounding box center [334, 282] width 90 height 9
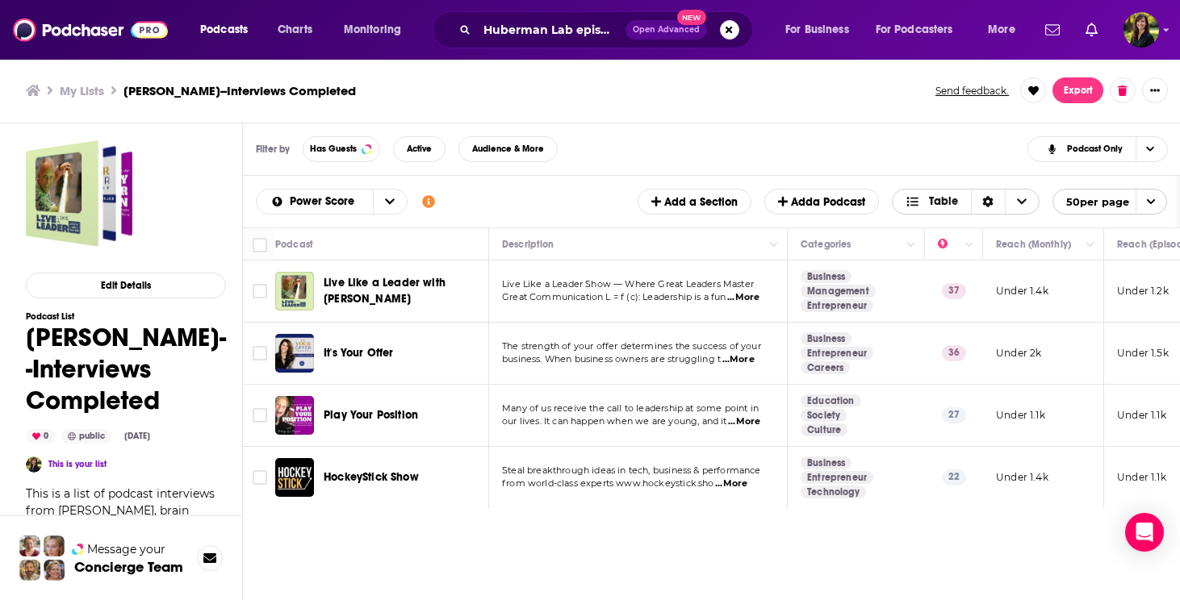
click at [1017, 202] on icon "Choose View" at bounding box center [1022, 201] width 10 height 11
click at [1156, 152] on span "Choose View" at bounding box center [1149, 149] width 27 height 24
click at [499, 151] on span "Audience & More" at bounding box center [508, 148] width 72 height 9
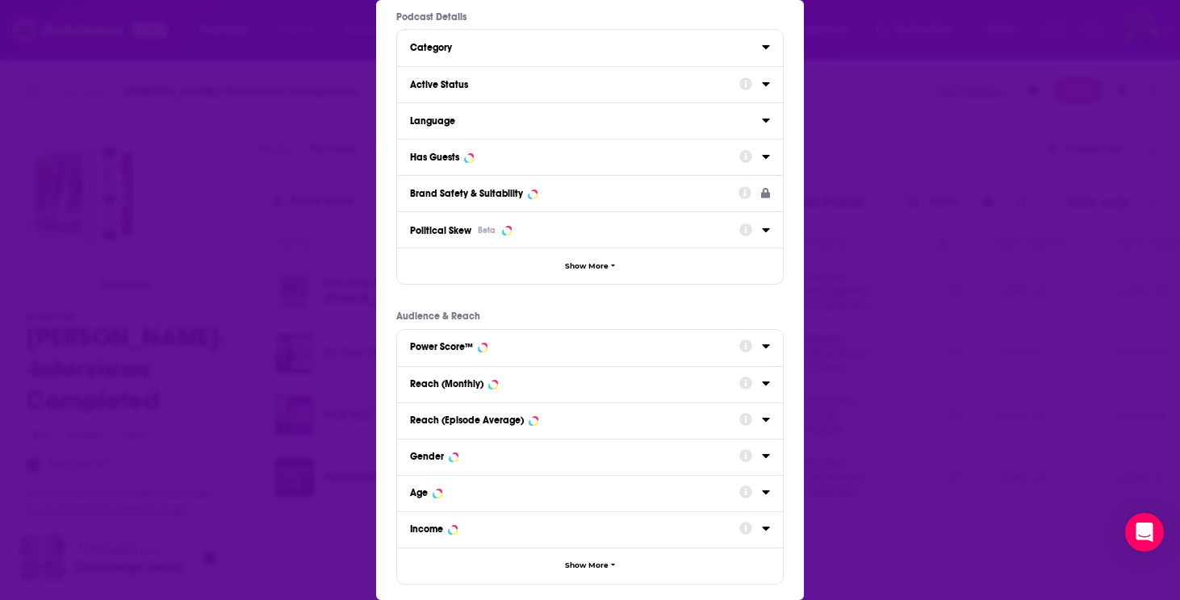
scroll to position [43, 0]
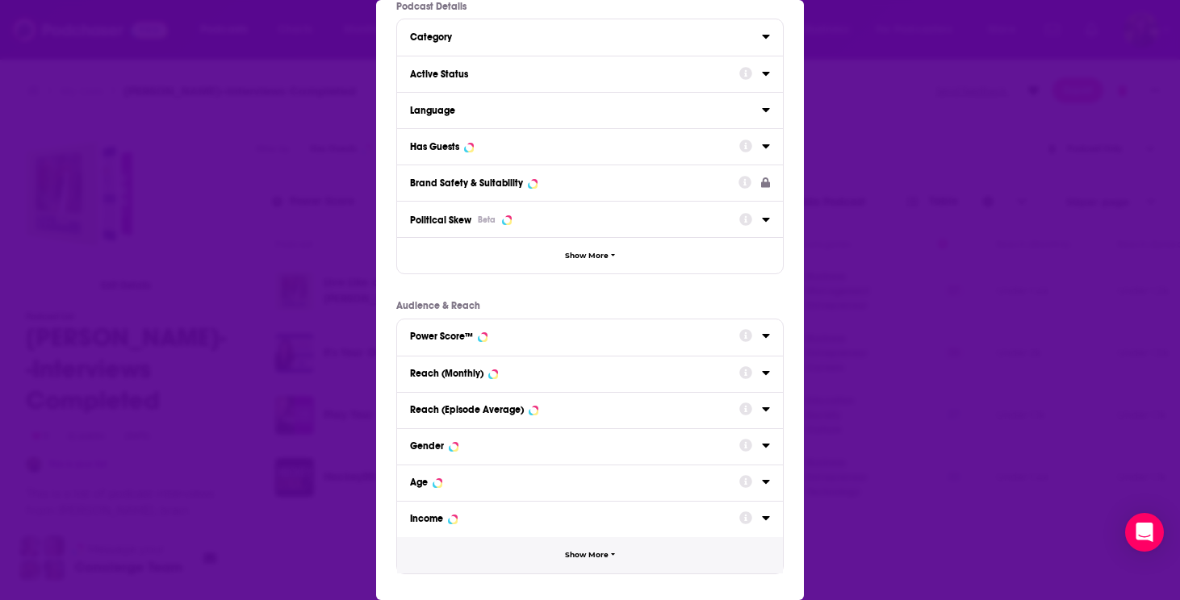
click at [601, 559] on span "Show More" at bounding box center [587, 555] width 44 height 9
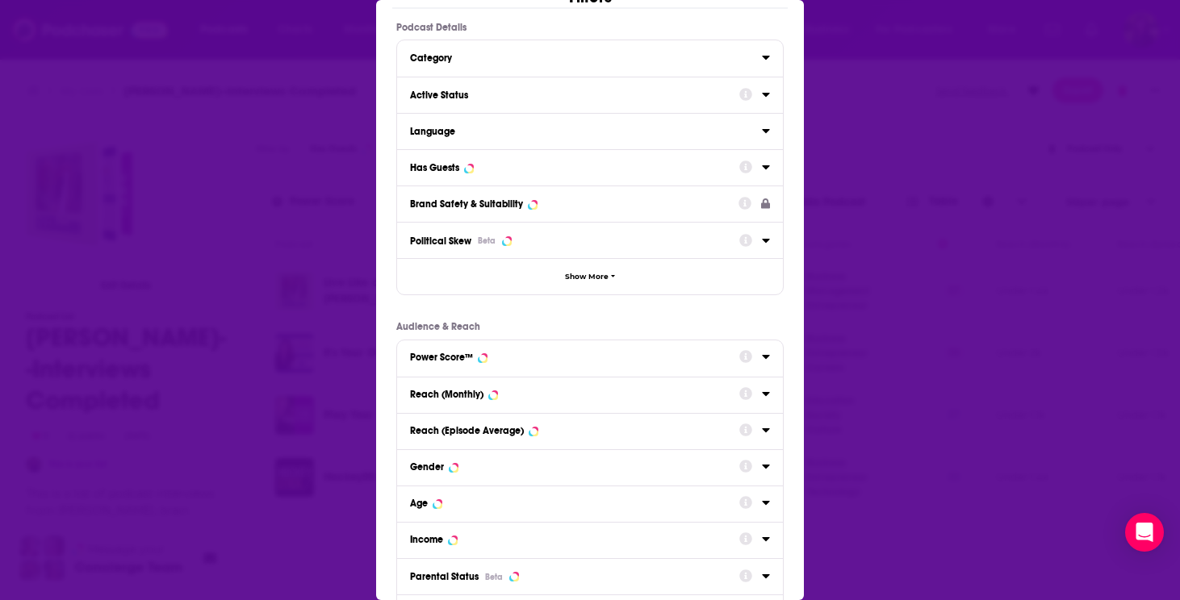
scroll to position [0, 0]
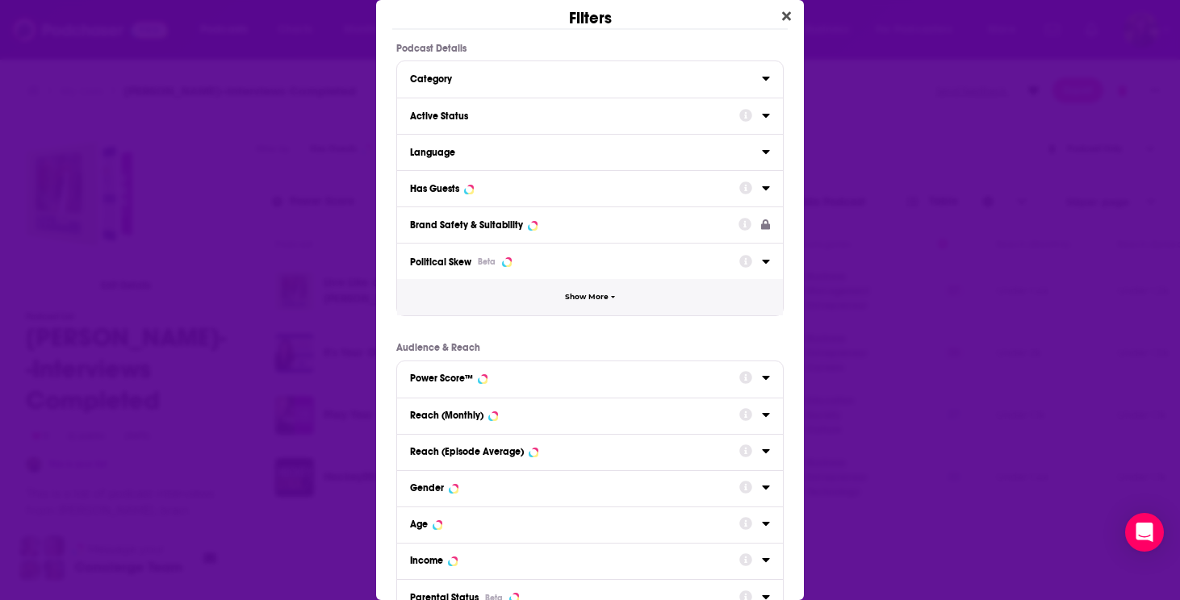
click at [592, 303] on button "Show More" at bounding box center [590, 297] width 386 height 36
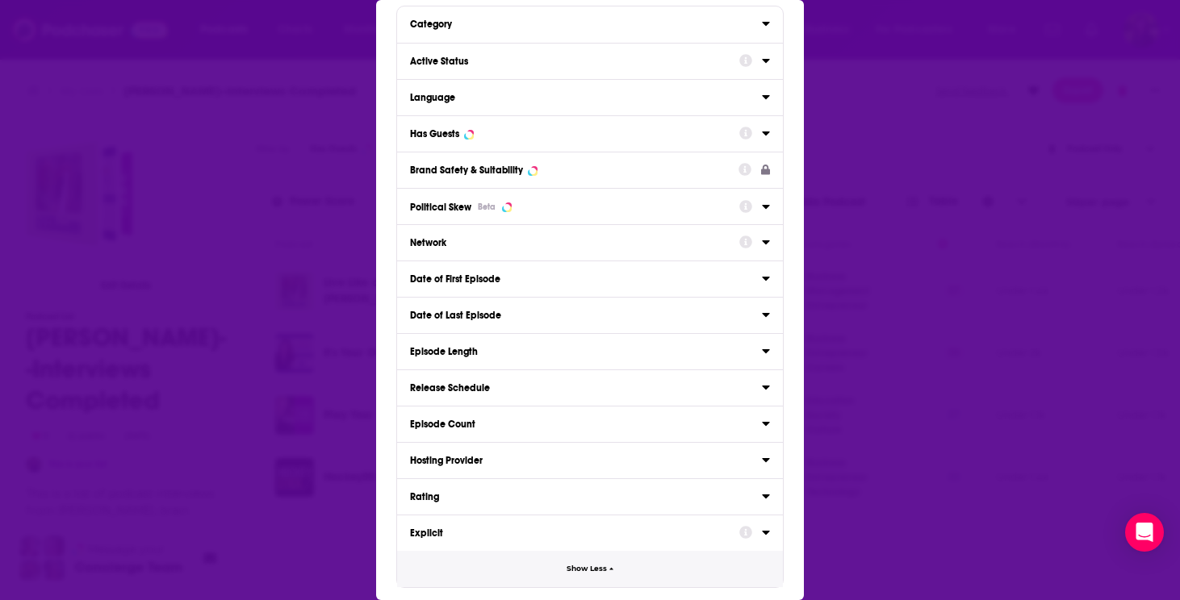
scroll to position [65, 0]
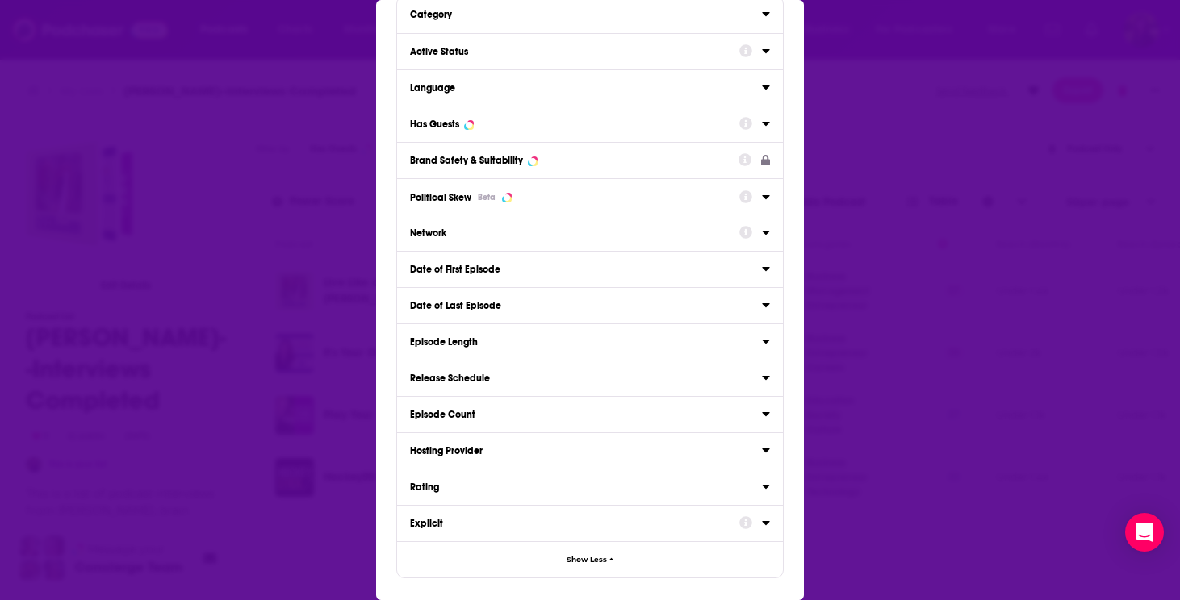
click at [762, 376] on icon "Dialog" at bounding box center [766, 377] width 8 height 13
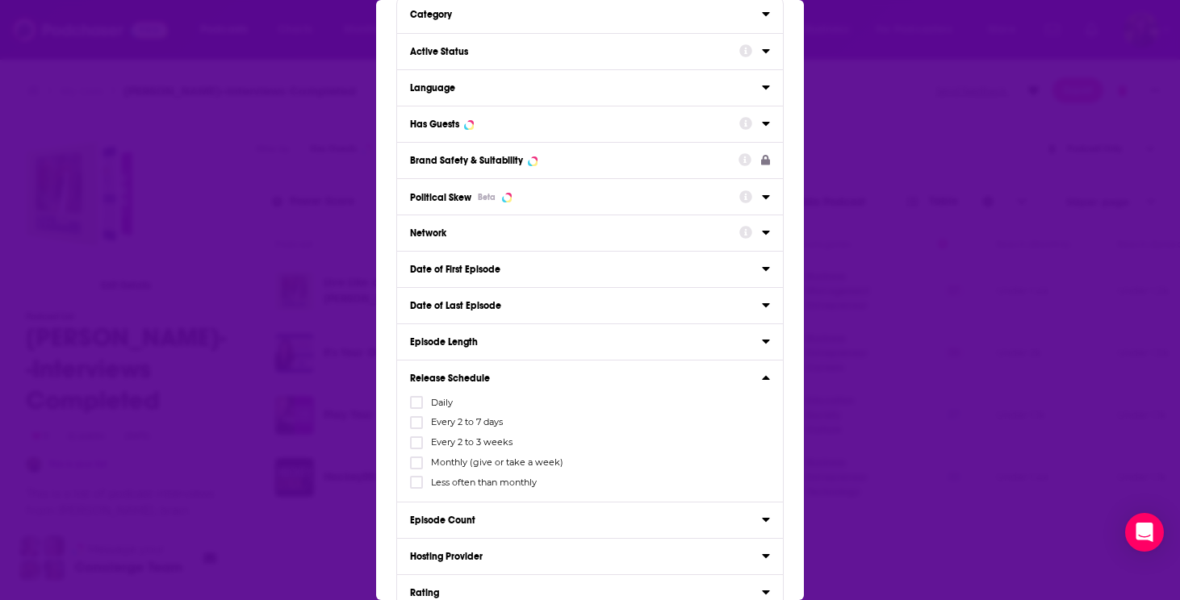
click at [758, 376] on div "Release Schedule Daily Every 2 to 7 days Every 2 to 3 weeks Monthly (give or ta…" at bounding box center [590, 431] width 386 height 142
click at [762, 522] on icon "Dialog" at bounding box center [765, 520] width 7 height 4
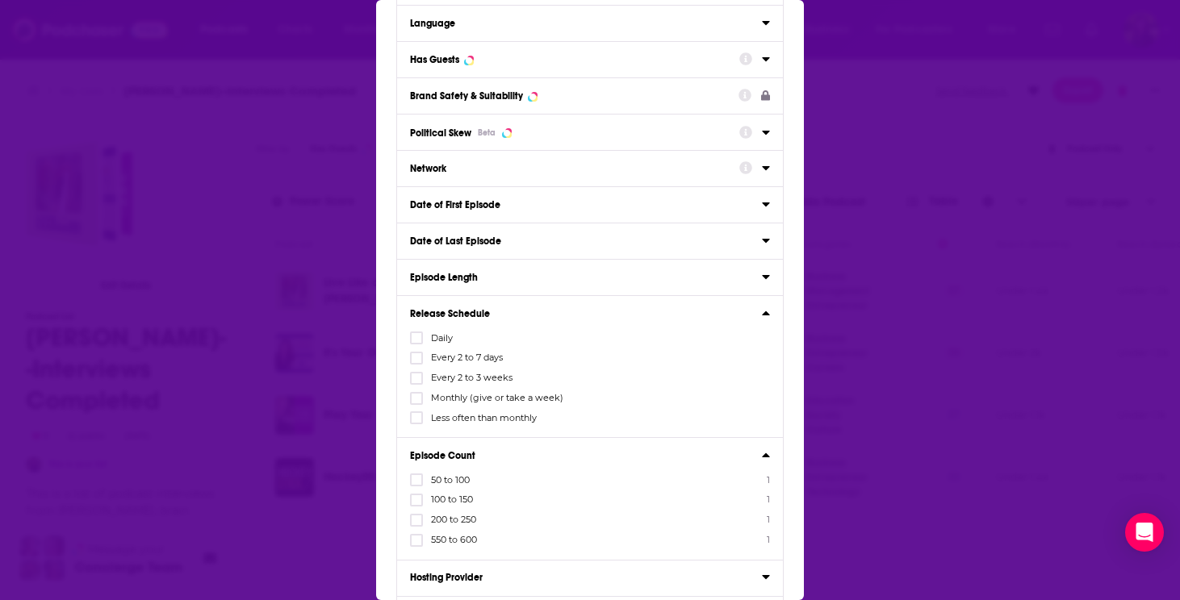
scroll to position [0, 0]
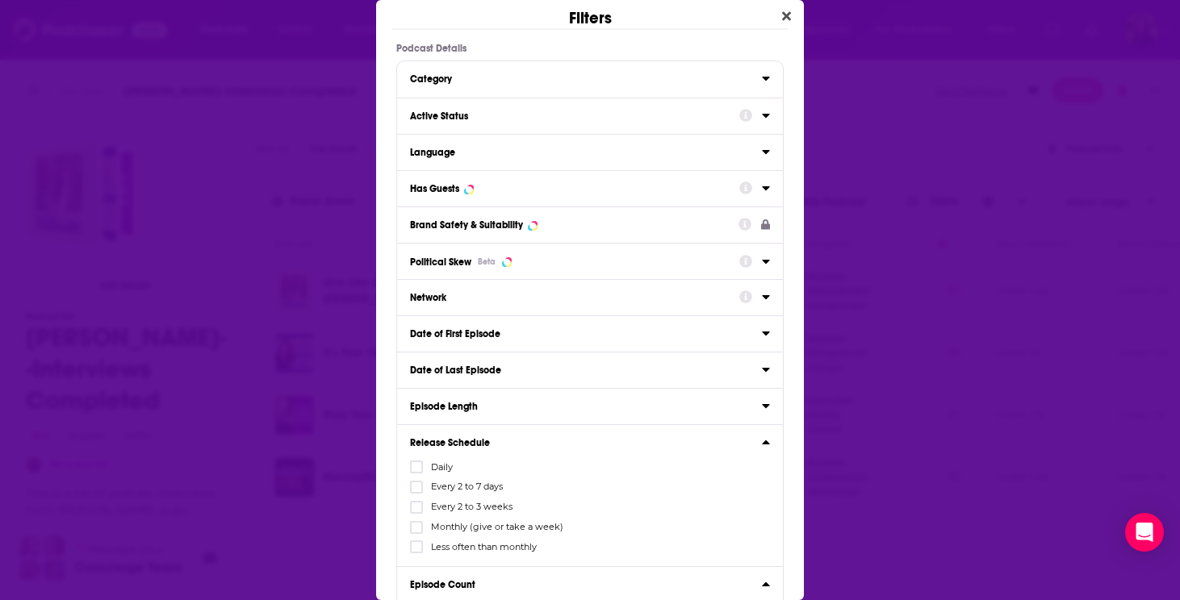
click at [762, 117] on icon "Dialog" at bounding box center [766, 115] width 8 height 13
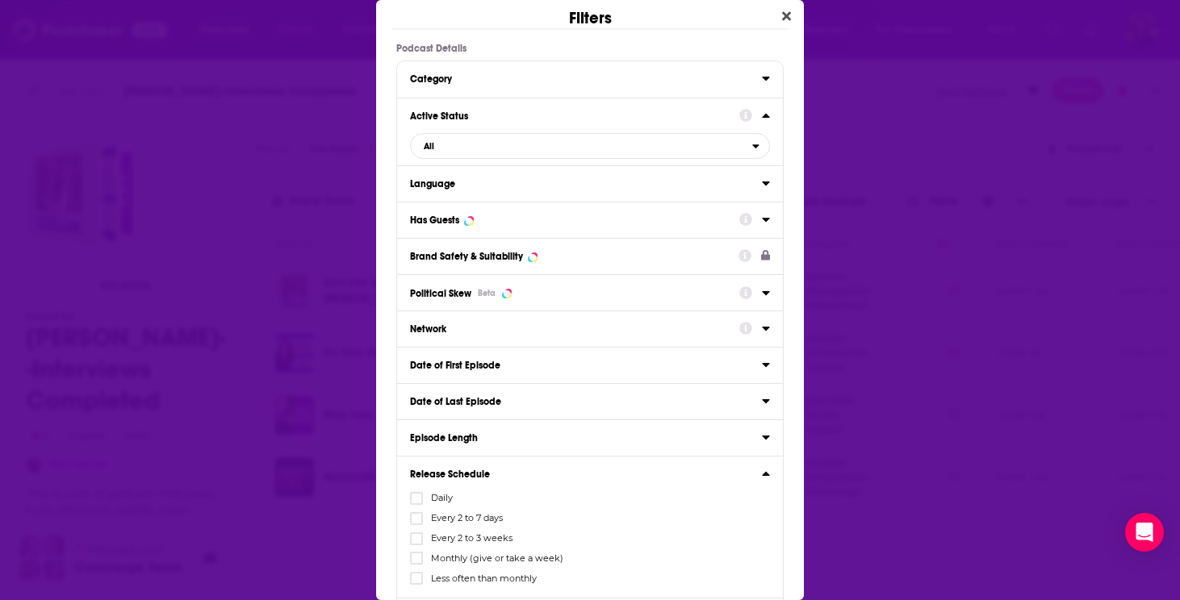
click at [762, 80] on icon "Dialog" at bounding box center [765, 79] width 7 height 4
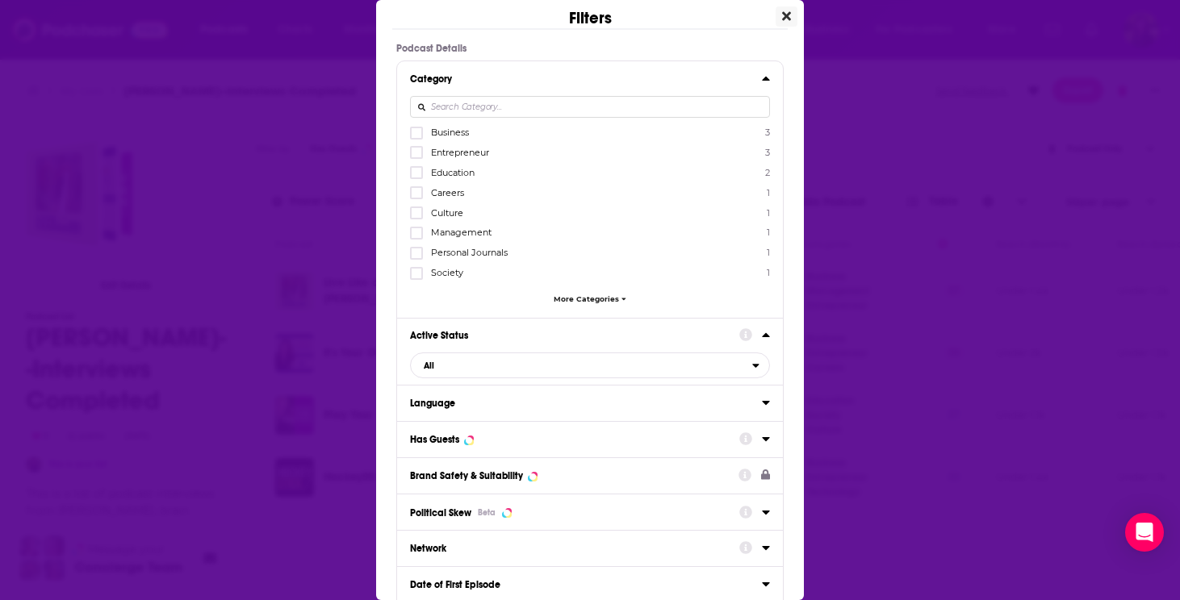
click at [782, 18] on icon "Close" at bounding box center [786, 16] width 9 height 13
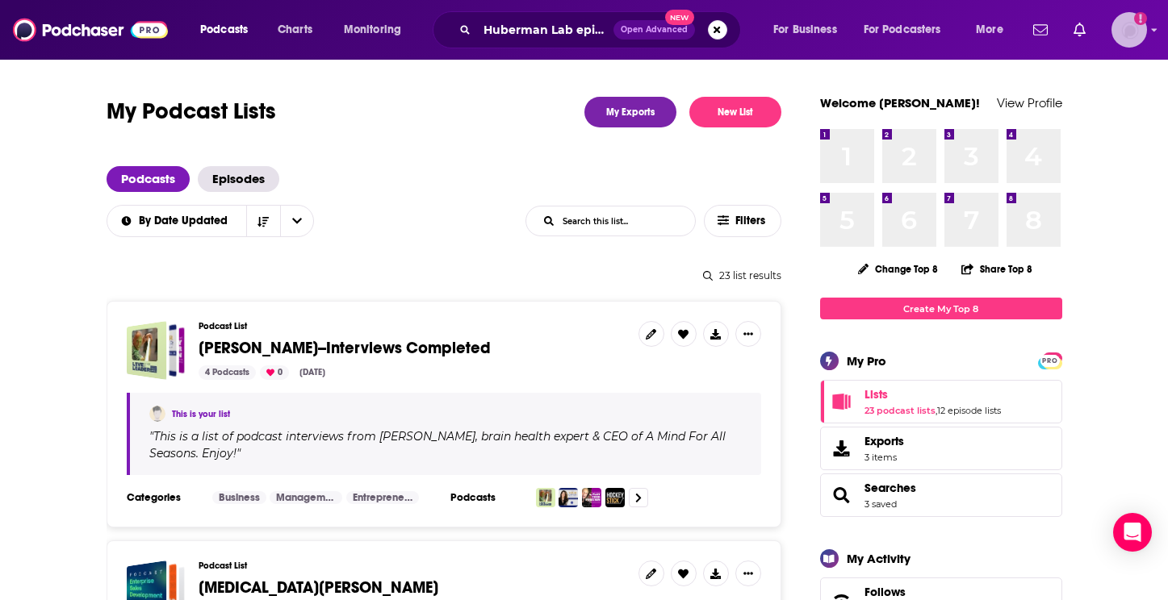
click at [1126, 37] on img "Logged in as HowellMedia" at bounding box center [1129, 30] width 36 height 36
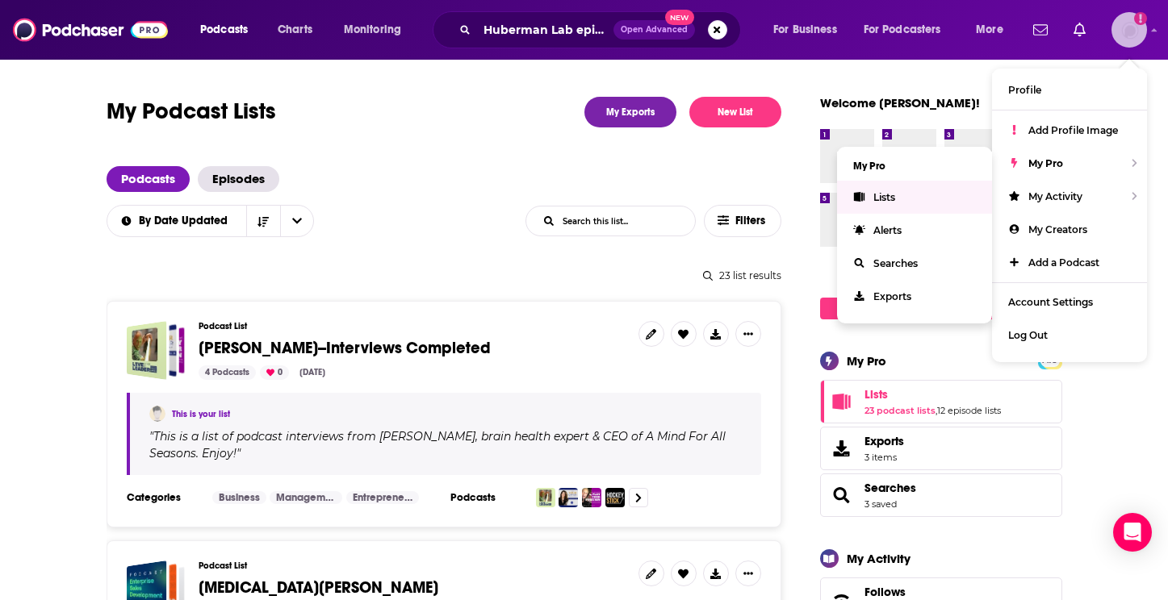
click at [883, 195] on span "Lists" at bounding box center [884, 197] width 22 height 12
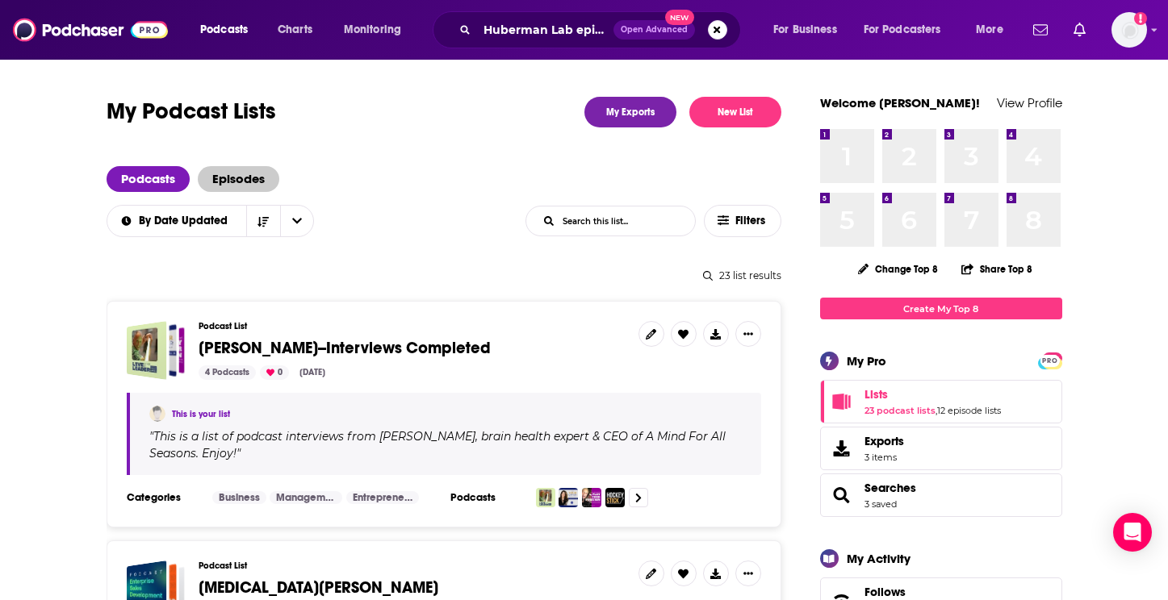
click at [251, 182] on span "Episodes" at bounding box center [239, 179] width 82 height 26
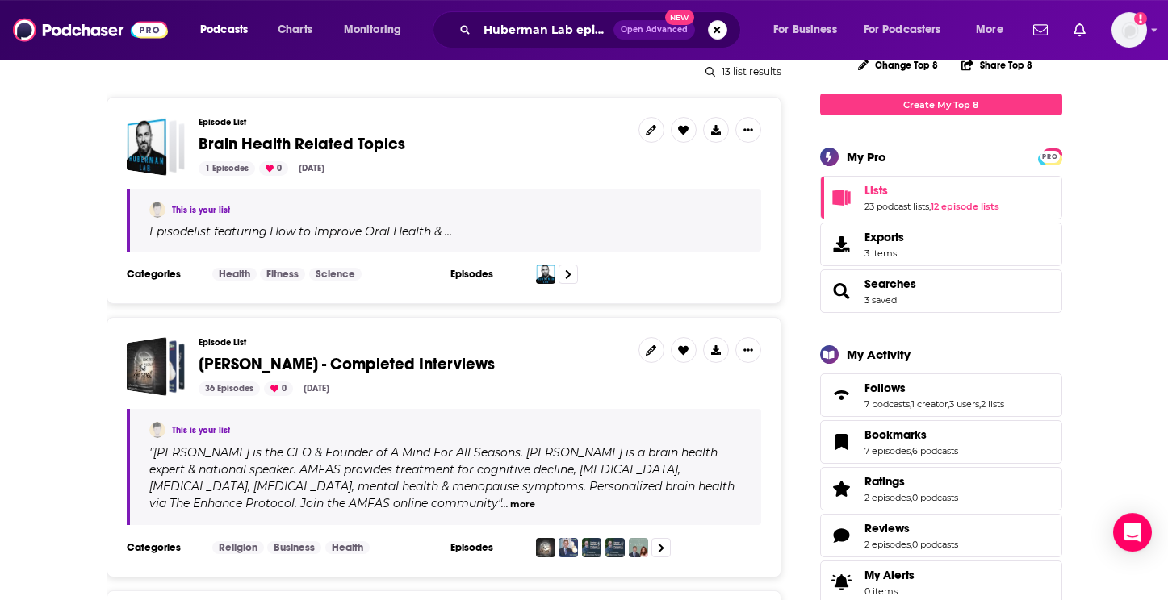
scroll to position [336, 0]
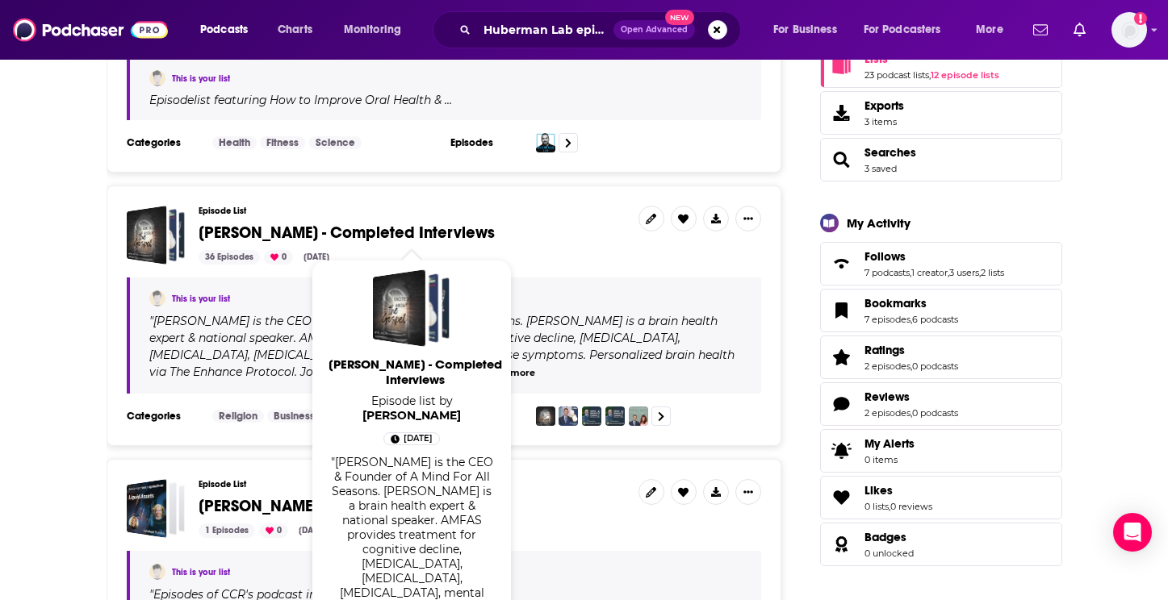
click at [388, 231] on span "[PERSON_NAME] - Completed Interviews" at bounding box center [347, 233] width 296 height 20
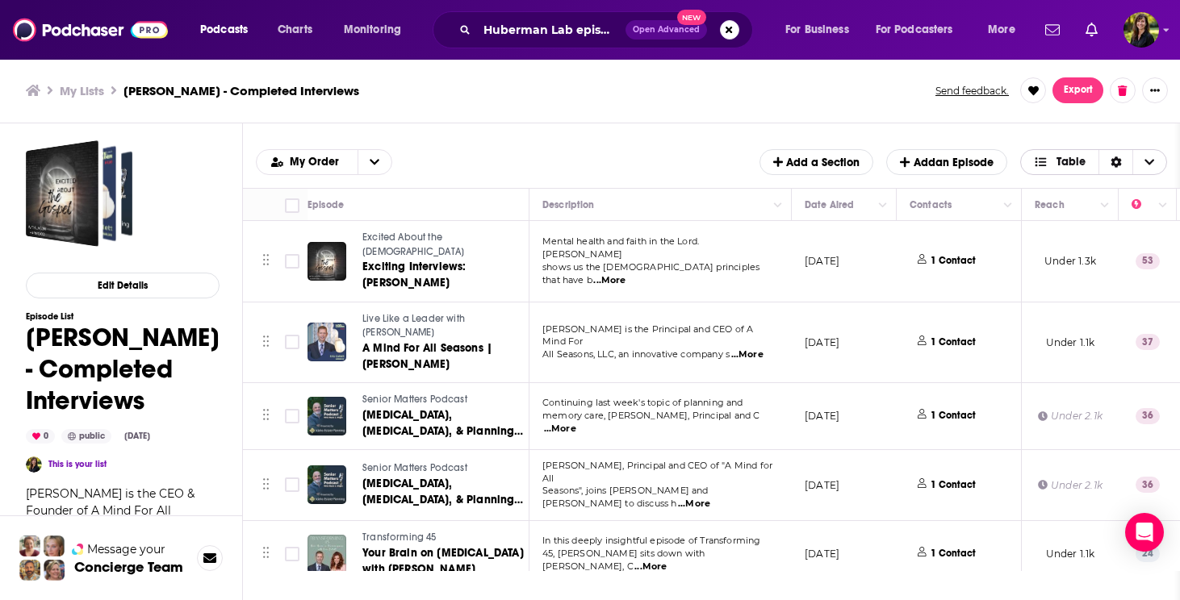
click at [1150, 166] on icon "Choose View" at bounding box center [1149, 162] width 10 height 11
click at [1113, 161] on icon "Sort Direction" at bounding box center [1116, 162] width 10 height 11
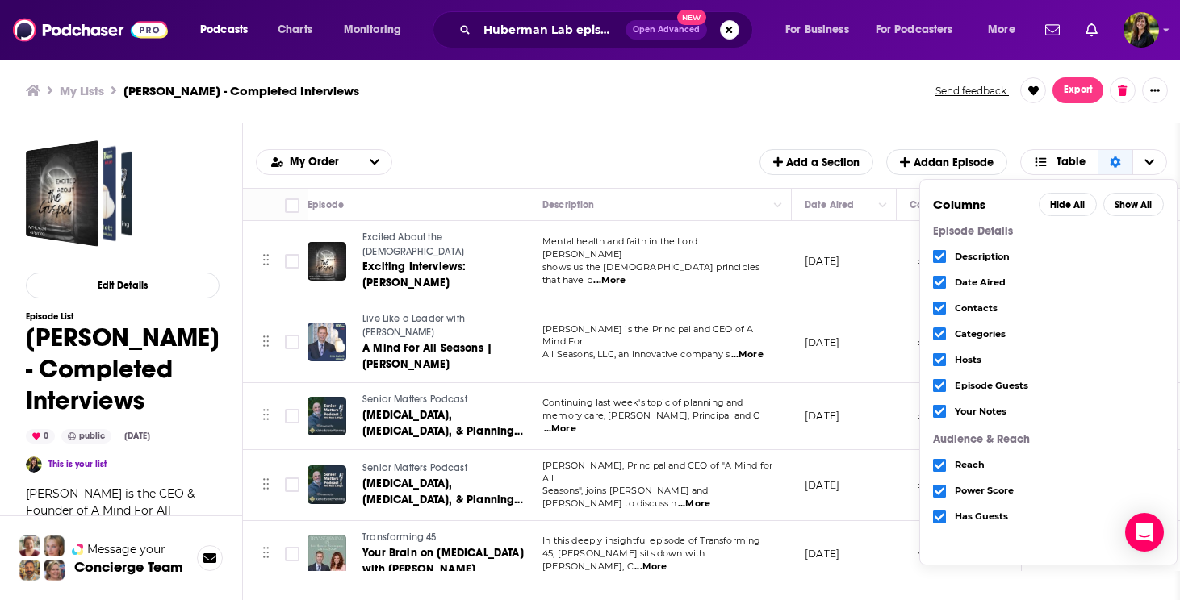
click at [937, 333] on icon "Choose View" at bounding box center [940, 334] width 10 height 10
click at [1128, 205] on button "Show All" at bounding box center [1133, 204] width 61 height 23
click at [939, 335] on icon "Choose View" at bounding box center [940, 334] width 10 height 10
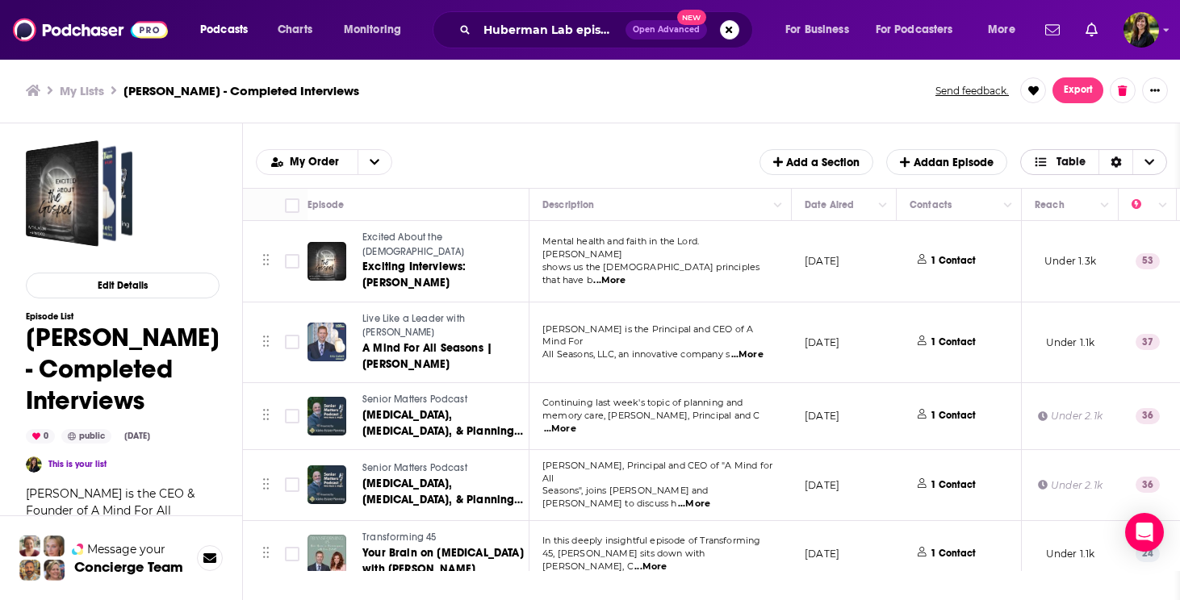
click at [1157, 162] on span "Choose View" at bounding box center [1149, 162] width 34 height 24
click at [649, 129] on div "Episodes Add My Order Add a Section Add an Episode Table Card Table" at bounding box center [711, 155] width 937 height 65
click at [839, 204] on span "Move" at bounding box center [842, 204] width 78 height 19
click at [883, 207] on icon "Column Actions" at bounding box center [883, 205] width 8 height 5
click at [880, 209] on div at bounding box center [590, 300] width 1180 height 600
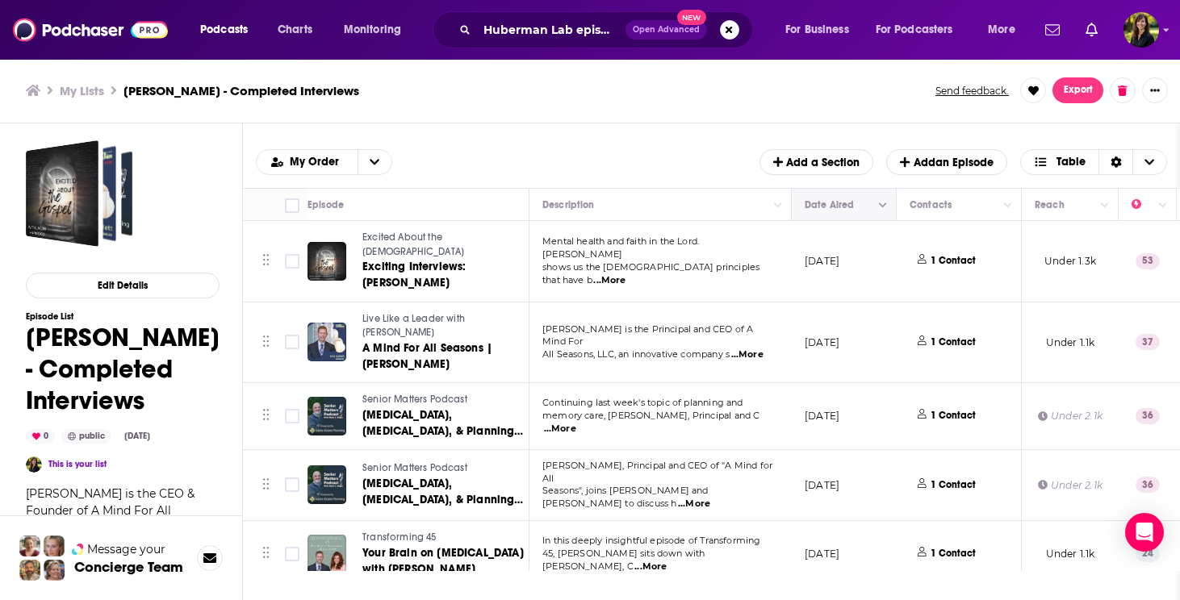
click at [835, 211] on span "Move" at bounding box center [842, 204] width 78 height 19
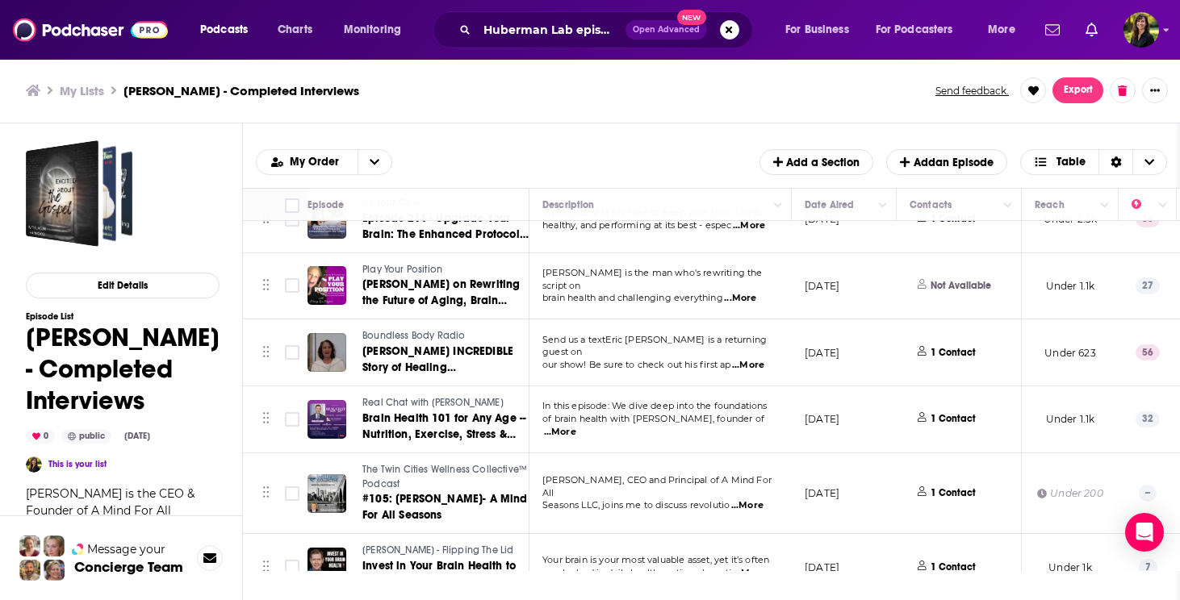
scroll to position [743, 0]
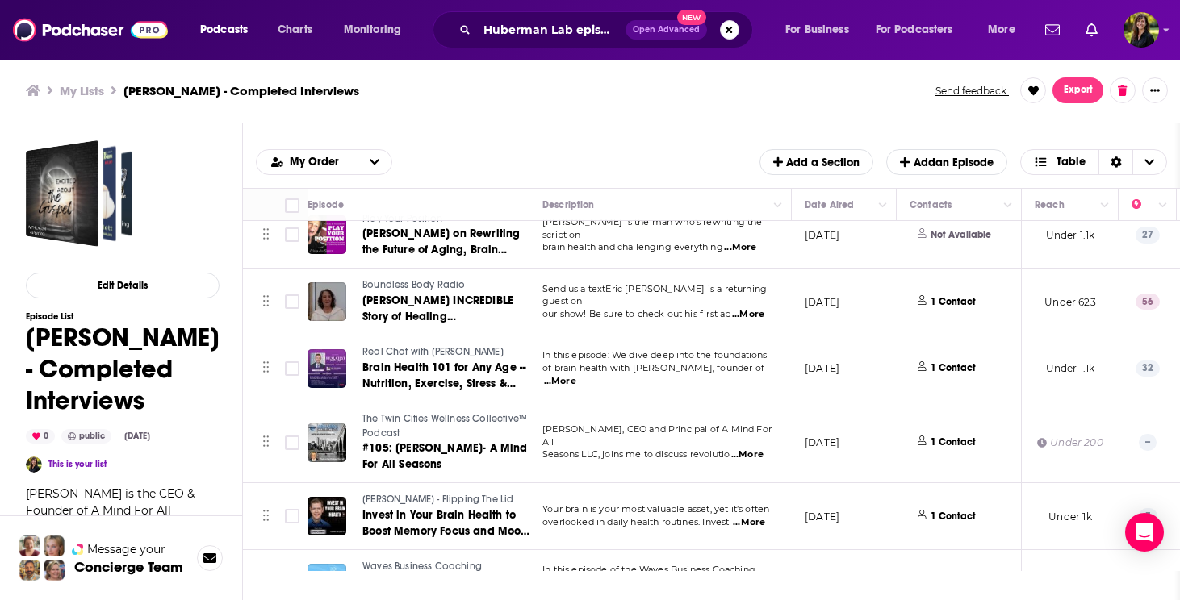
click at [576, 375] on span "...More" at bounding box center [560, 381] width 32 height 13
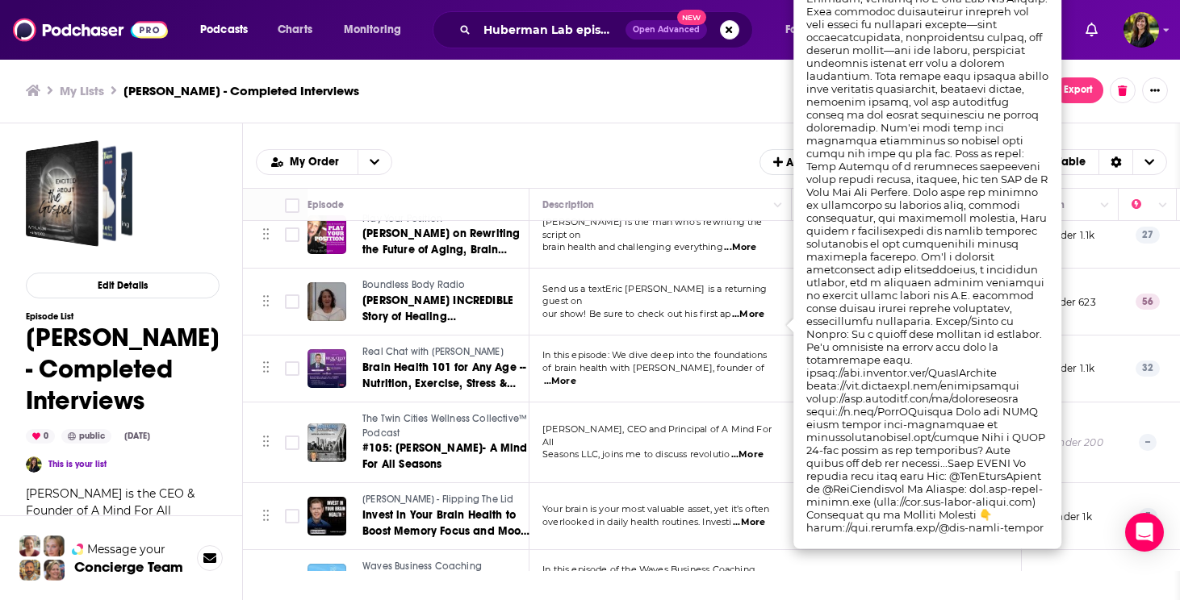
click at [576, 375] on span "...More" at bounding box center [560, 381] width 32 height 13
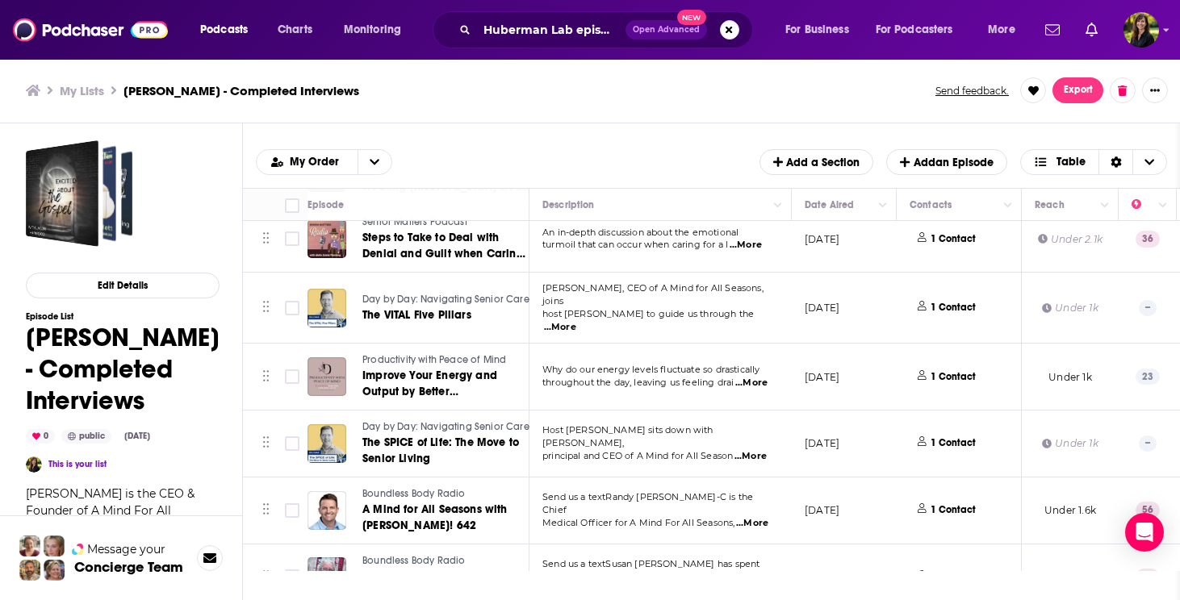
scroll to position [1889, 0]
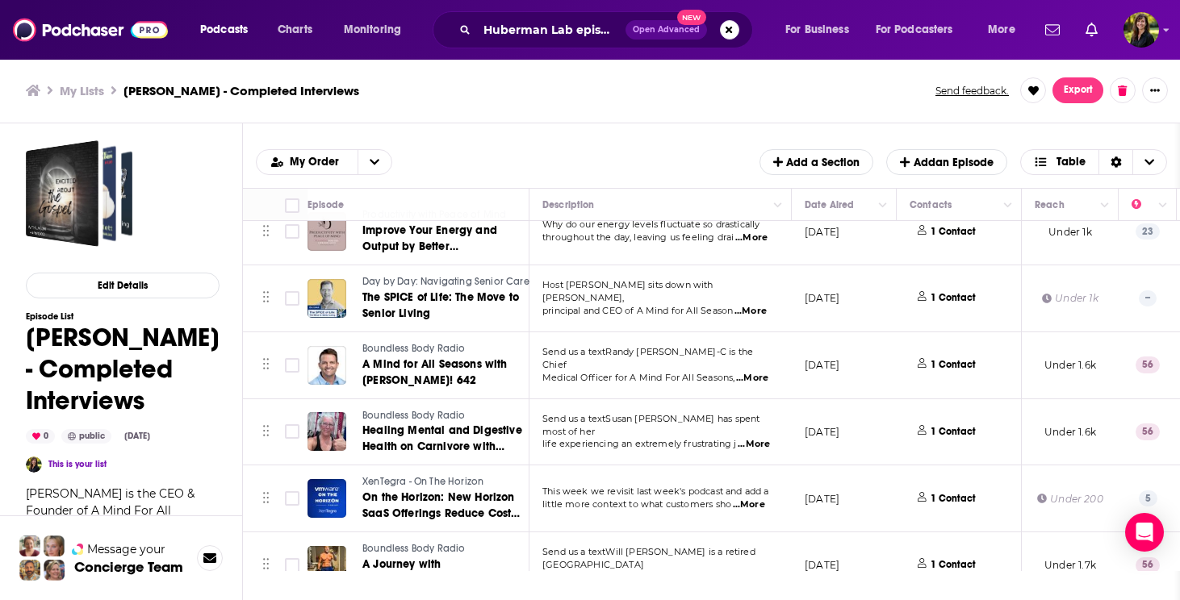
click at [761, 572] on span "...More" at bounding box center [746, 578] width 32 height 13
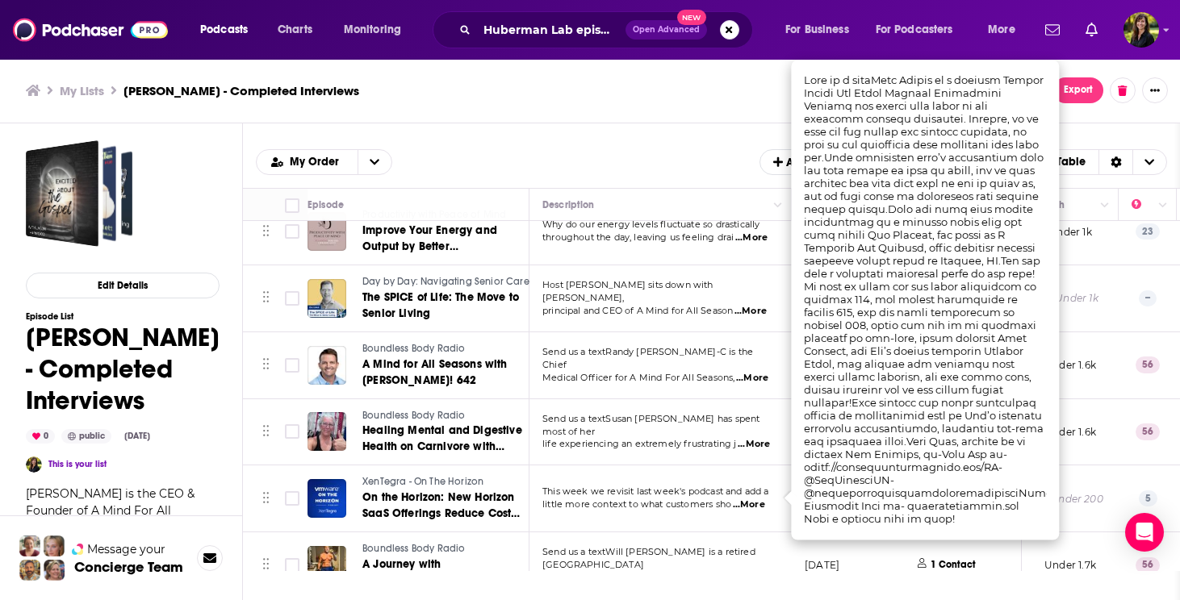
click at [761, 572] on span "...More" at bounding box center [746, 578] width 32 height 13
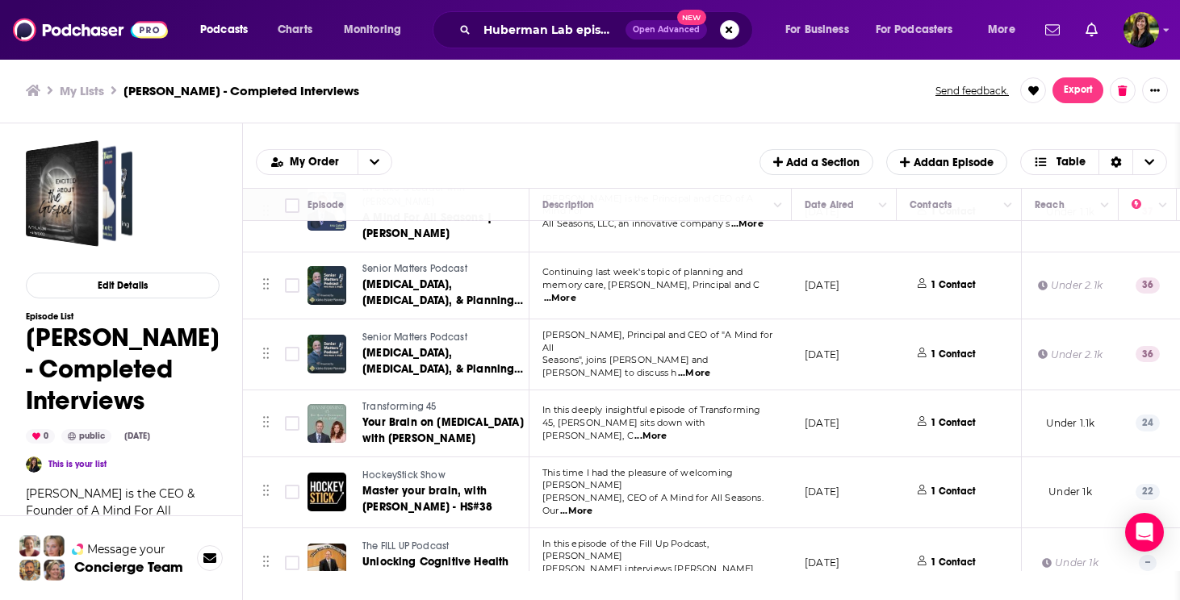
scroll to position [0, 0]
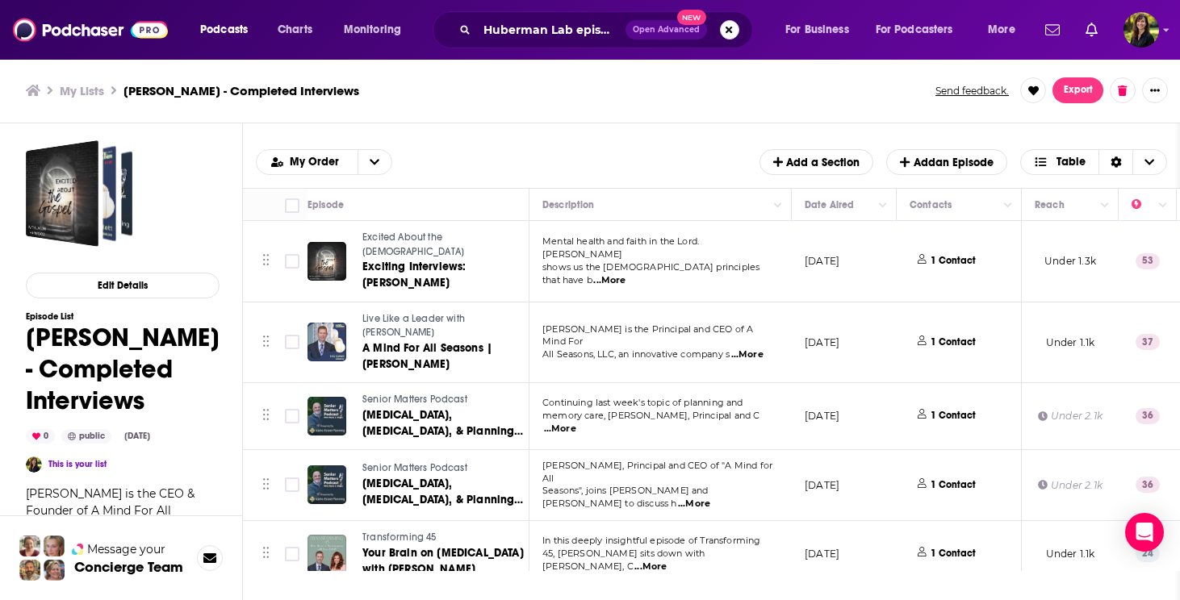
click at [731, 34] on button "Search podcasts, credits, & more..." at bounding box center [729, 29] width 19 height 19
